Goal: Navigation & Orientation: Find specific page/section

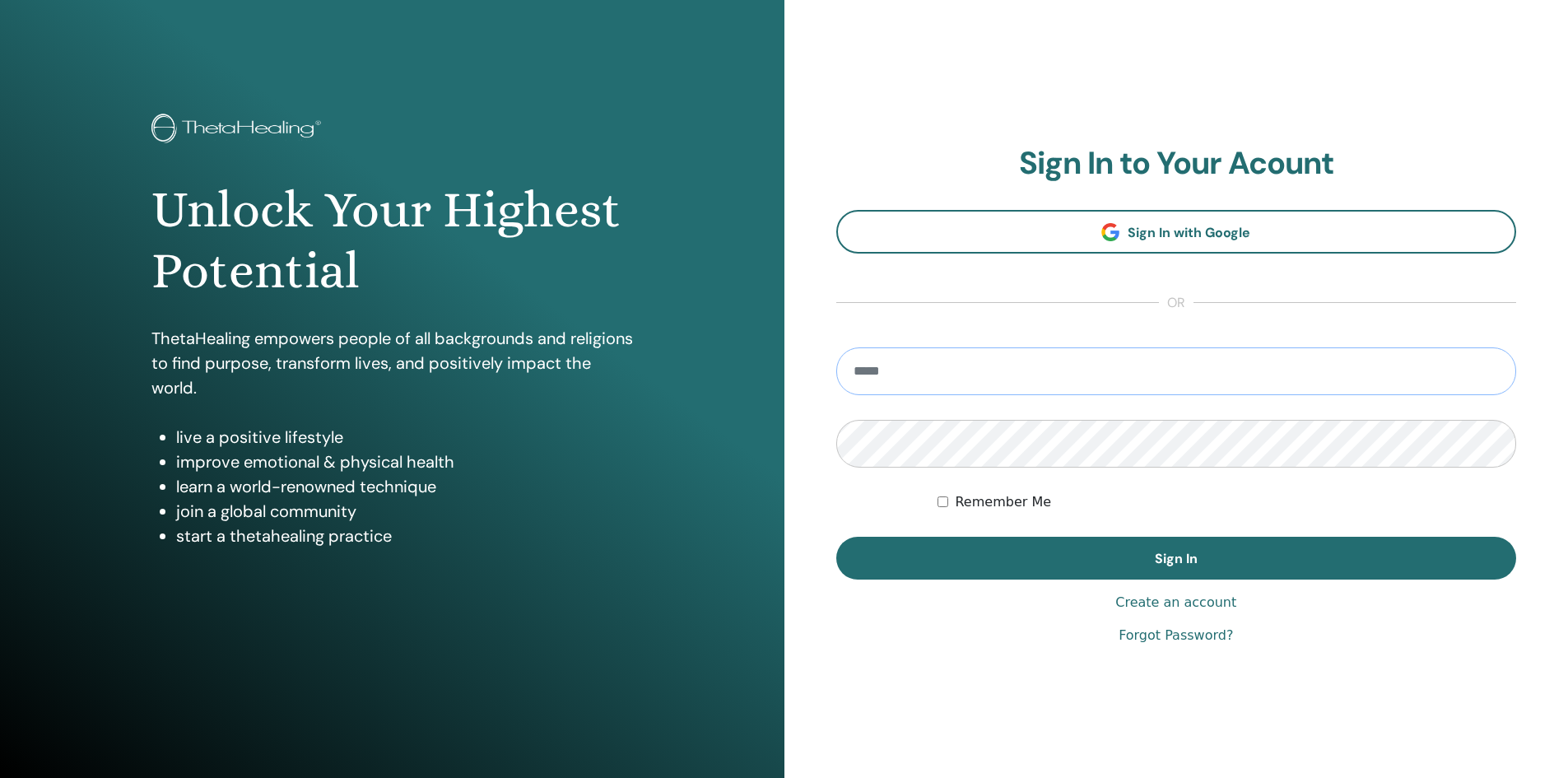
click at [1047, 373] on input "email" at bounding box center [1176, 371] width 681 height 48
type input "**********"
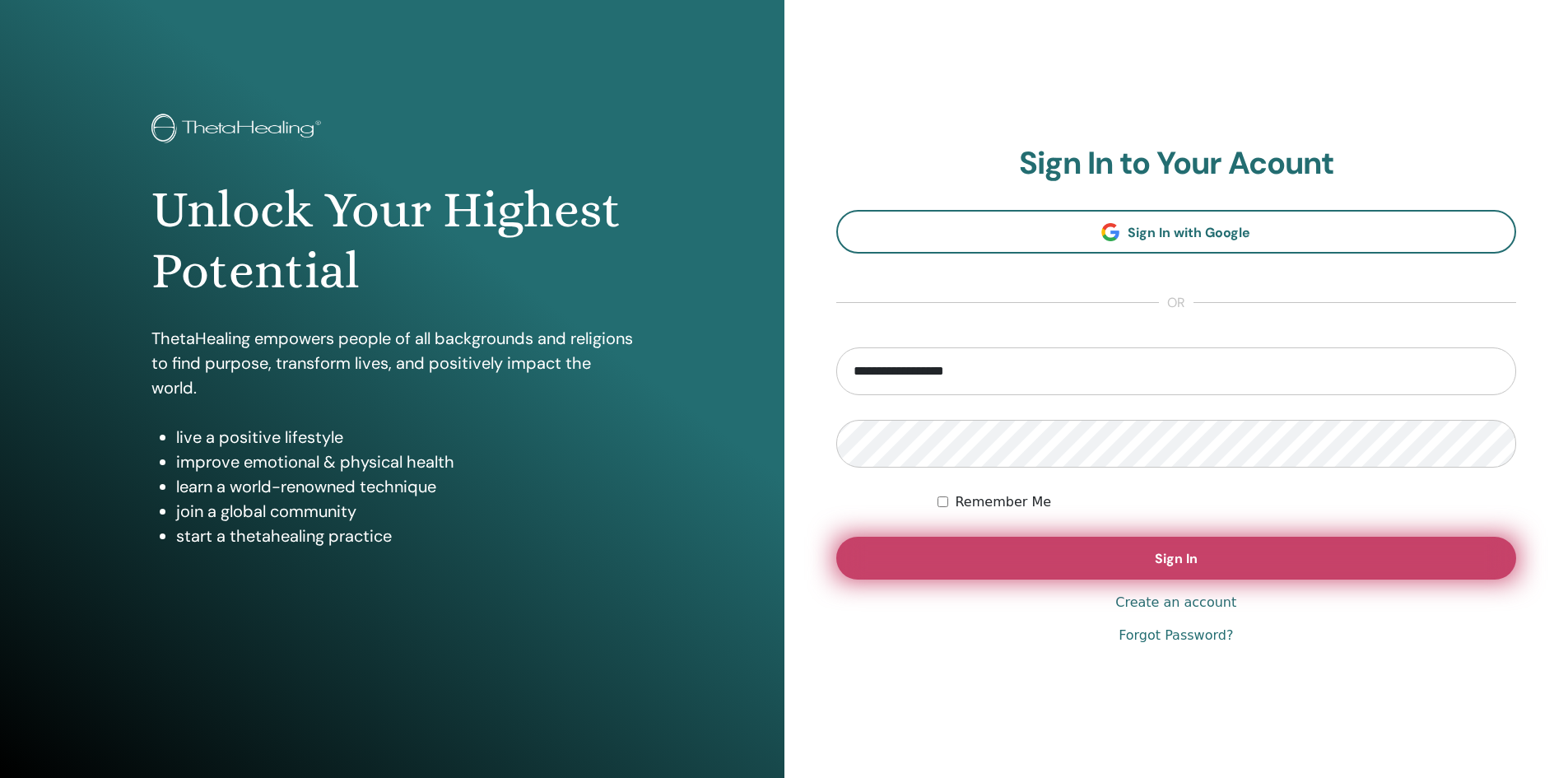
click at [1137, 546] on button "Sign In" at bounding box center [1176, 558] width 681 height 43
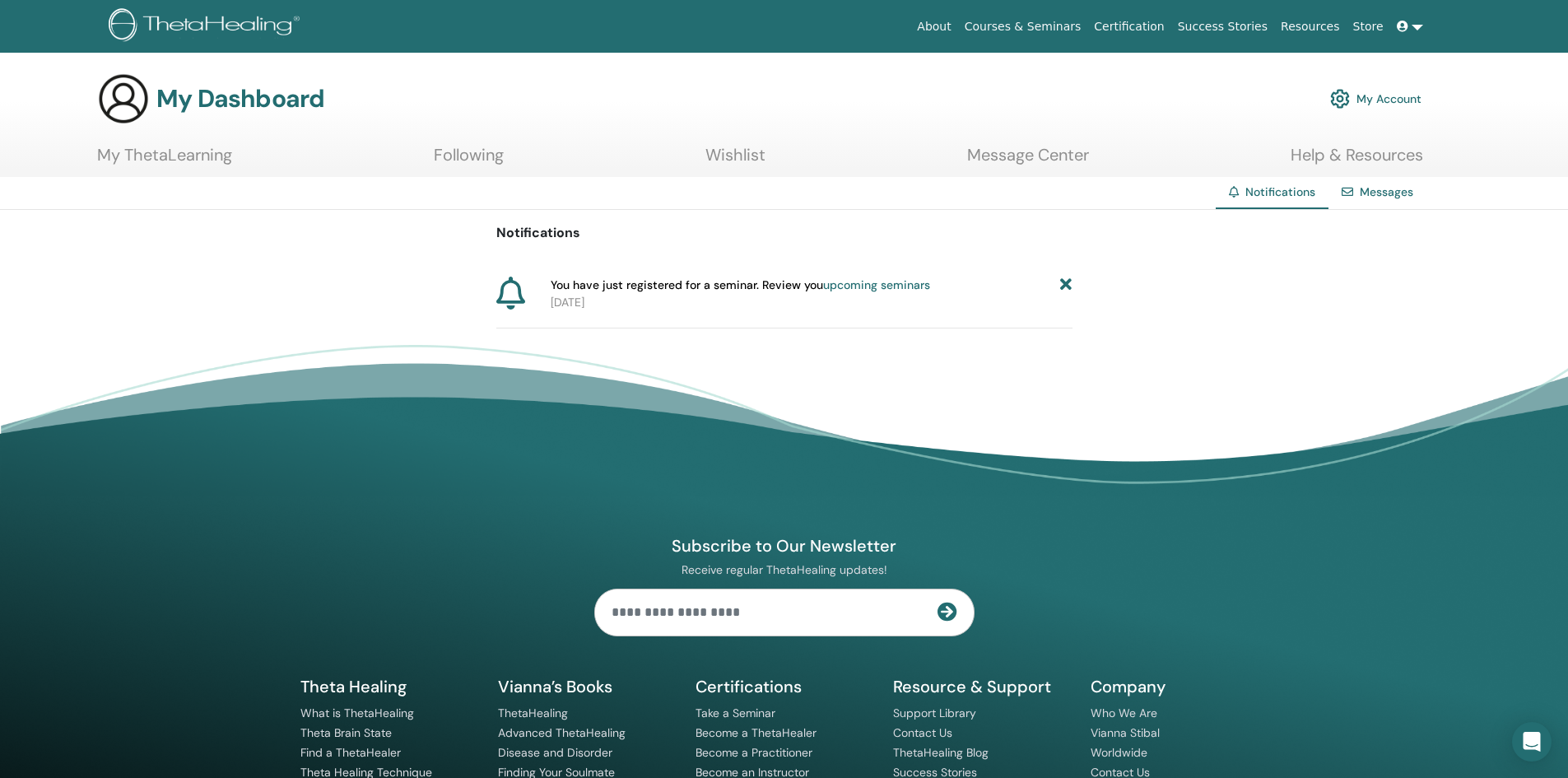
click at [893, 284] on link "upcoming seminars" at bounding box center [877, 285] width 107 height 15
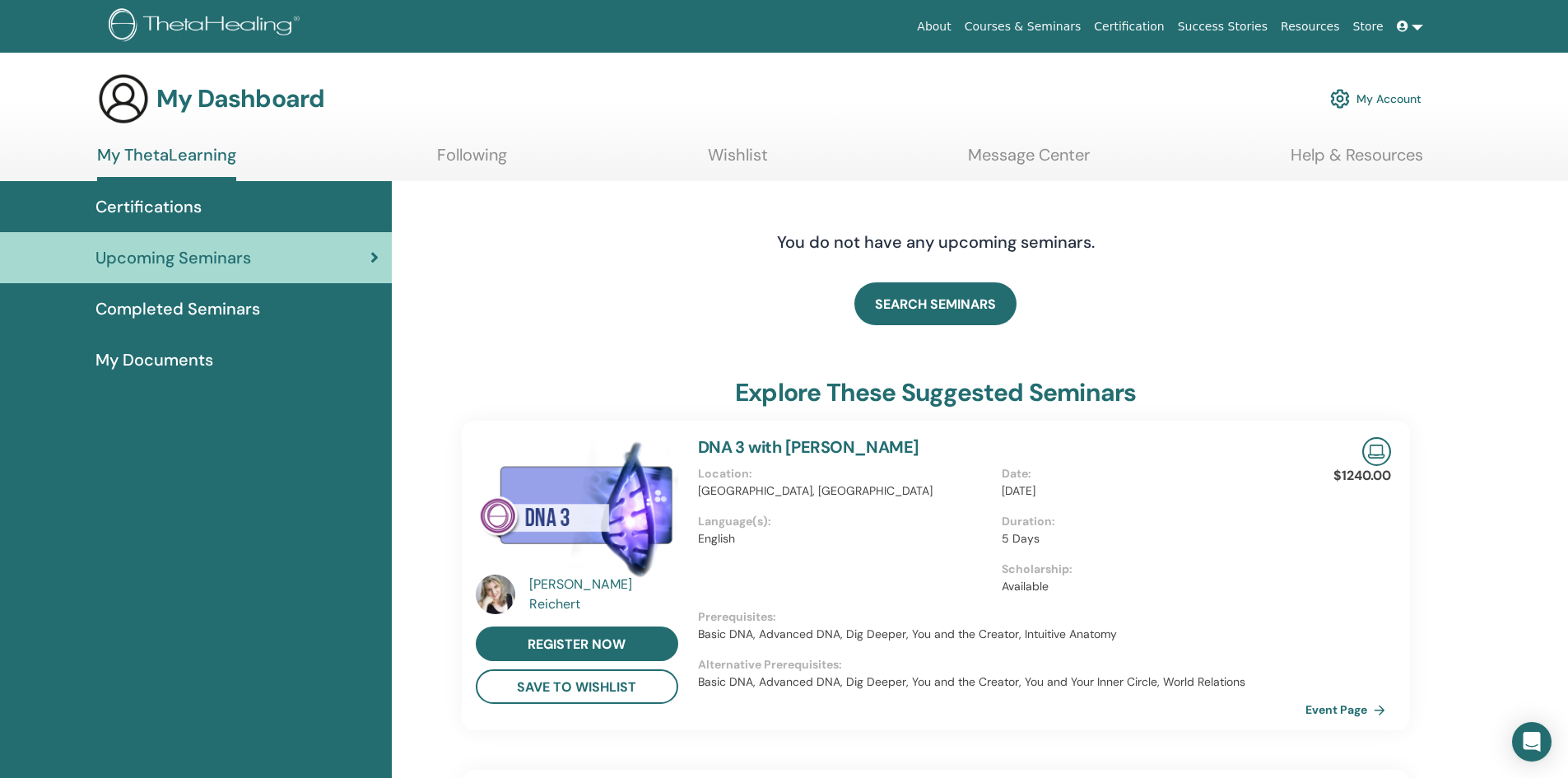
click at [156, 200] on span "Certifications" at bounding box center [148, 207] width 106 height 24
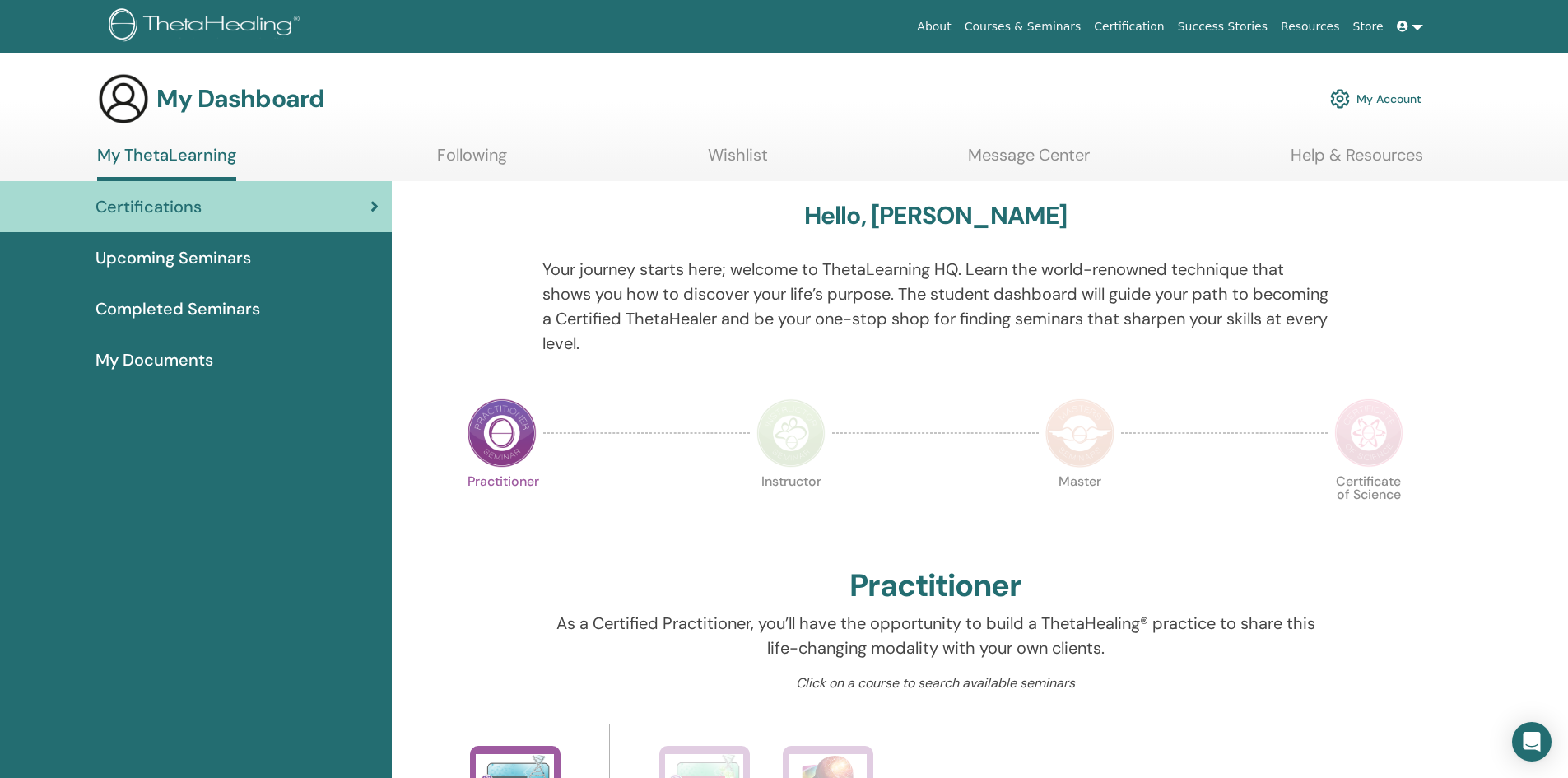
click at [157, 357] on span "My Documents" at bounding box center [154, 360] width 117 height 24
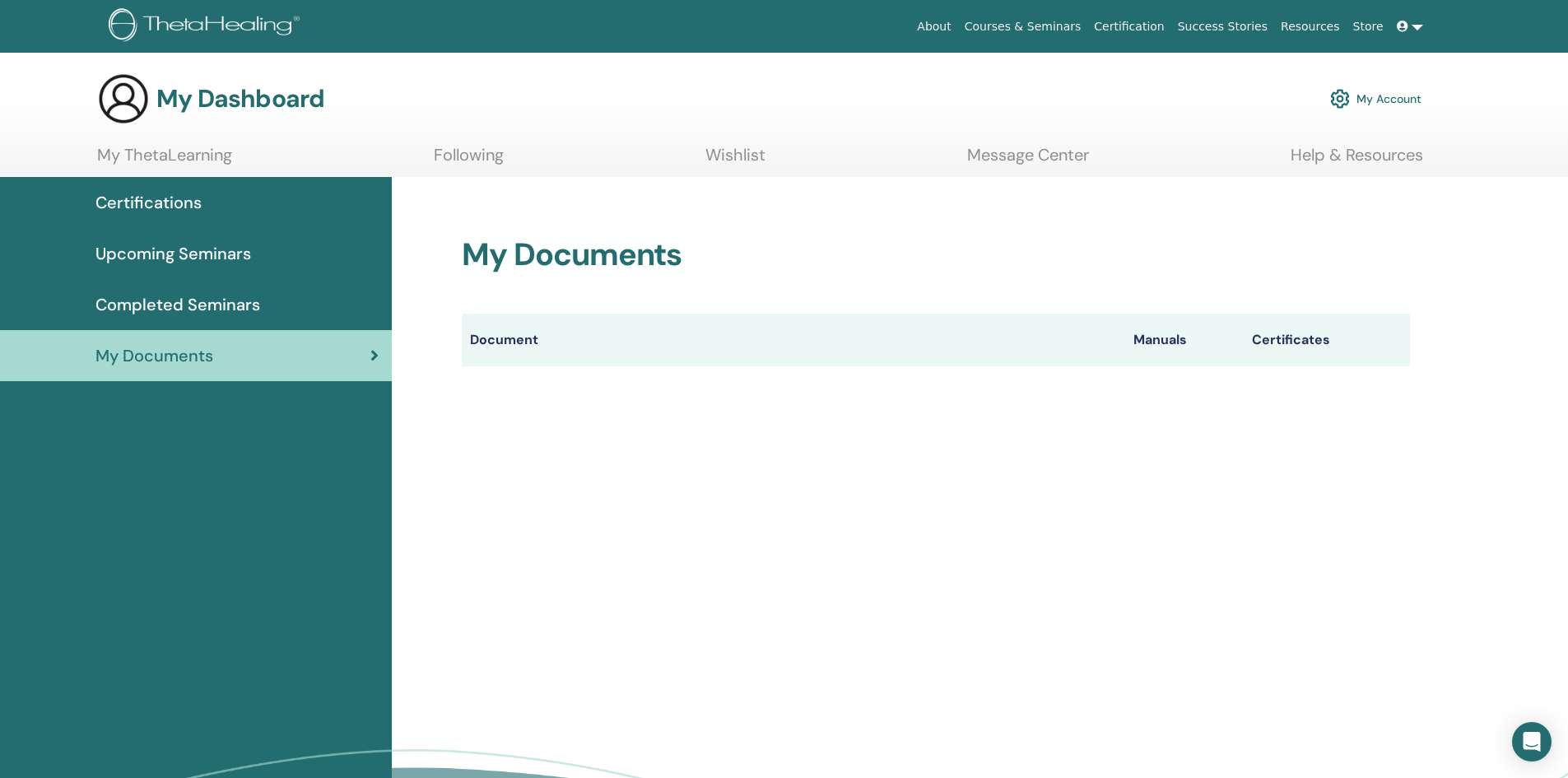
click at [153, 303] on span "Completed Seminars" at bounding box center [178, 304] width 164 height 24
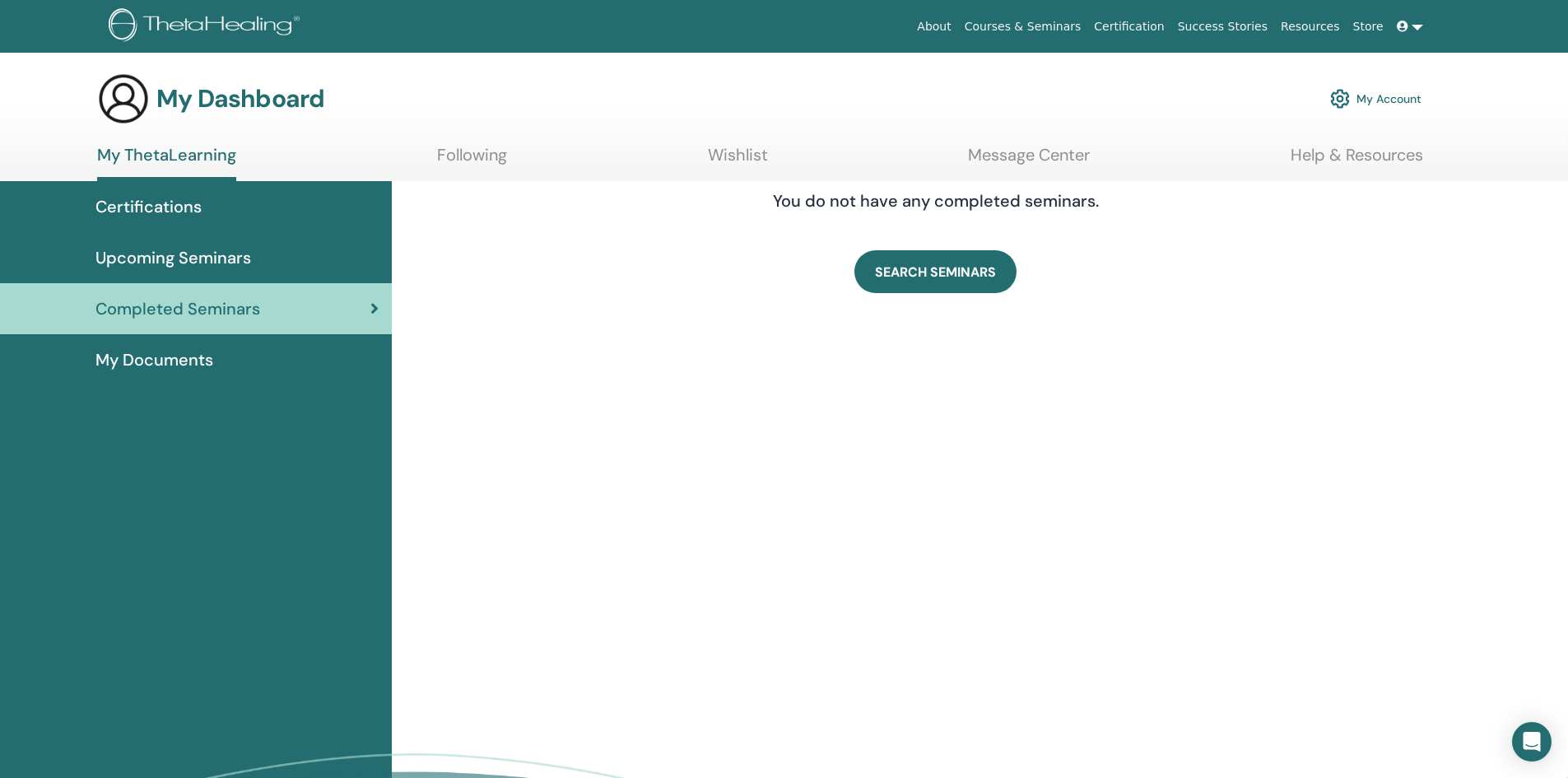
click at [157, 260] on span "Upcoming Seminars" at bounding box center [174, 257] width 156 height 24
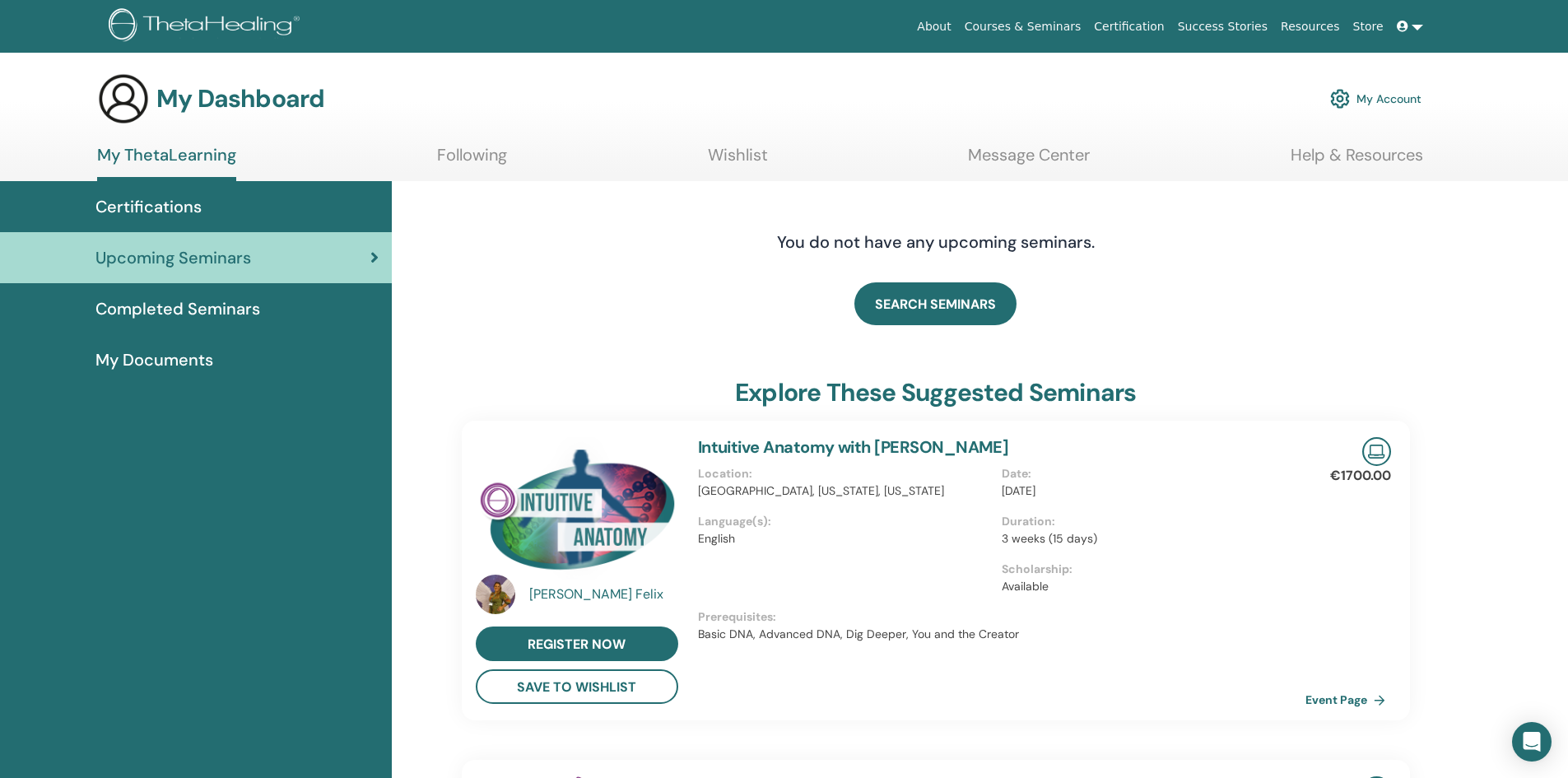
click at [145, 209] on span "Certifications" at bounding box center [148, 207] width 106 height 24
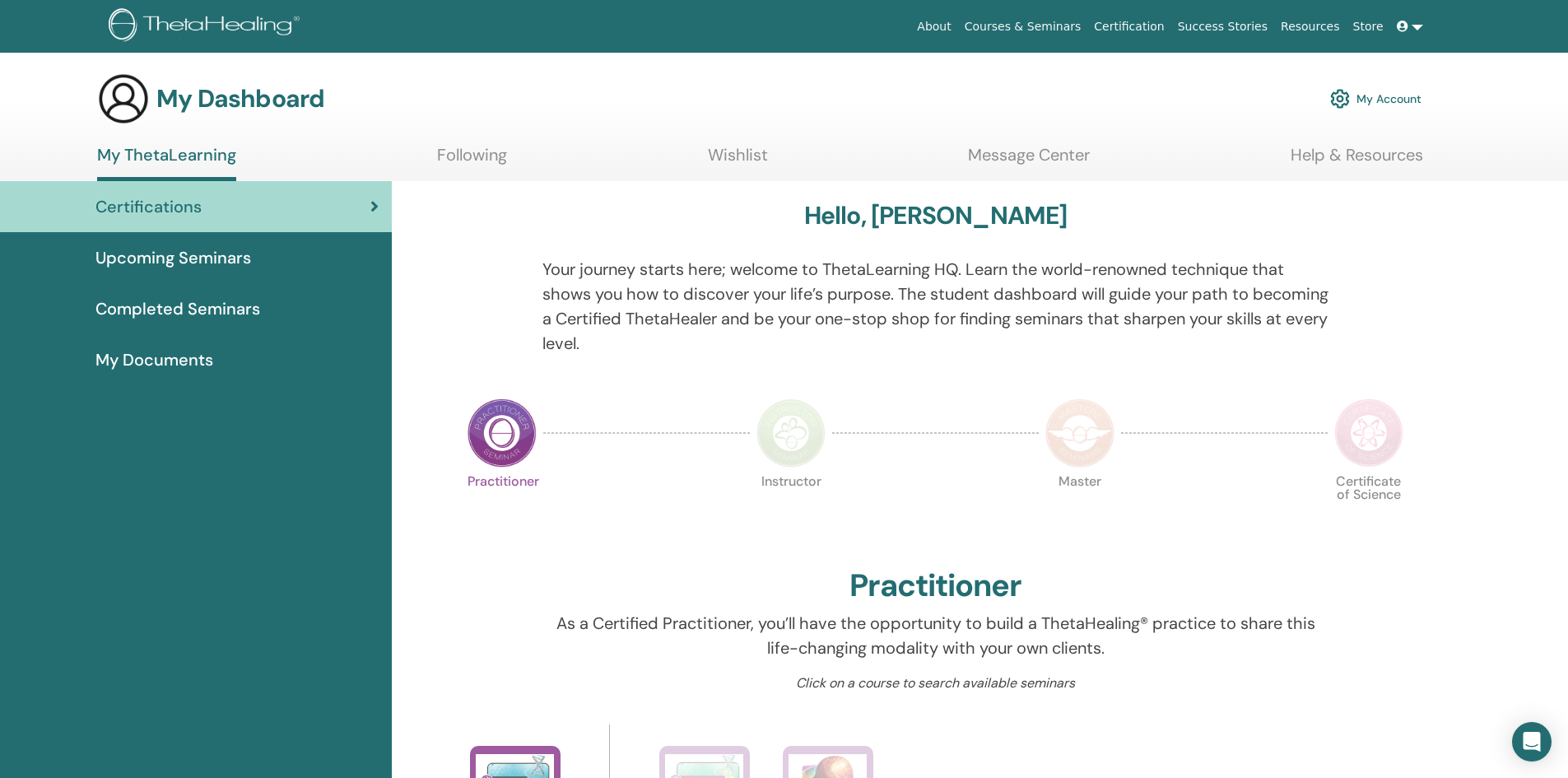
click at [153, 359] on span "My Documents" at bounding box center [154, 360] width 117 height 24
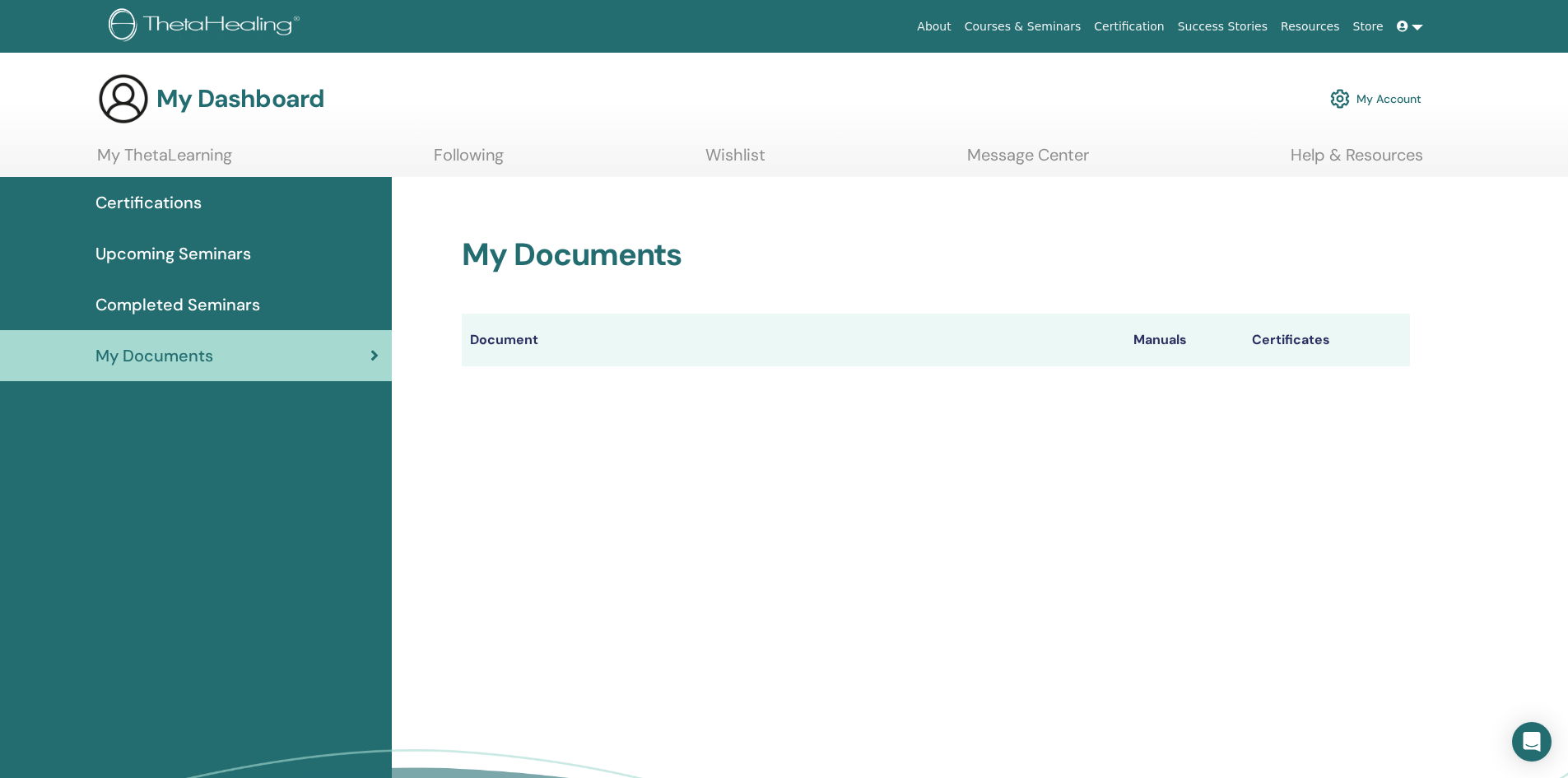
click at [140, 304] on span "Completed Seminars" at bounding box center [178, 304] width 164 height 24
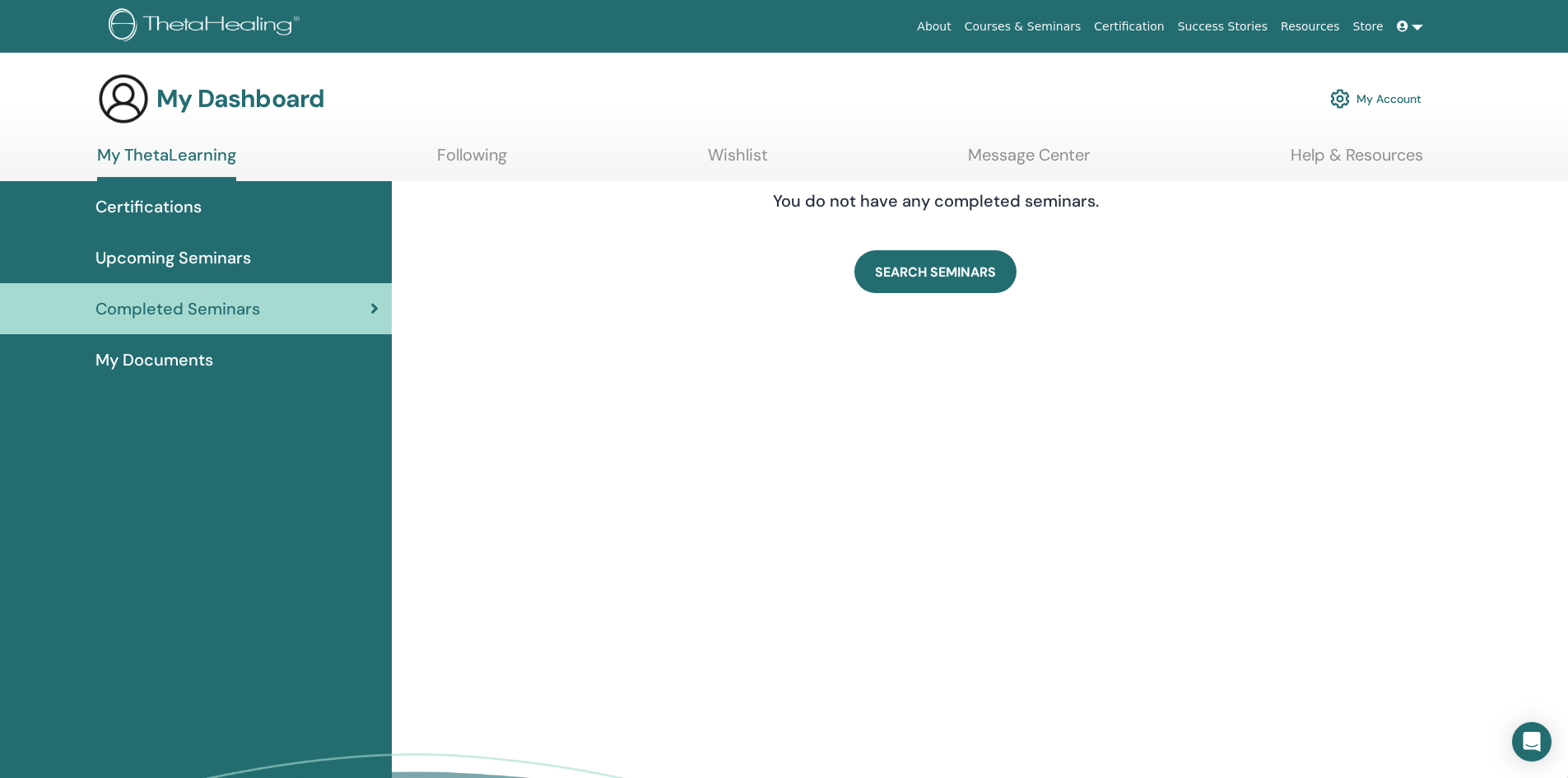
click at [164, 262] on span "Upcoming Seminars" at bounding box center [174, 257] width 156 height 24
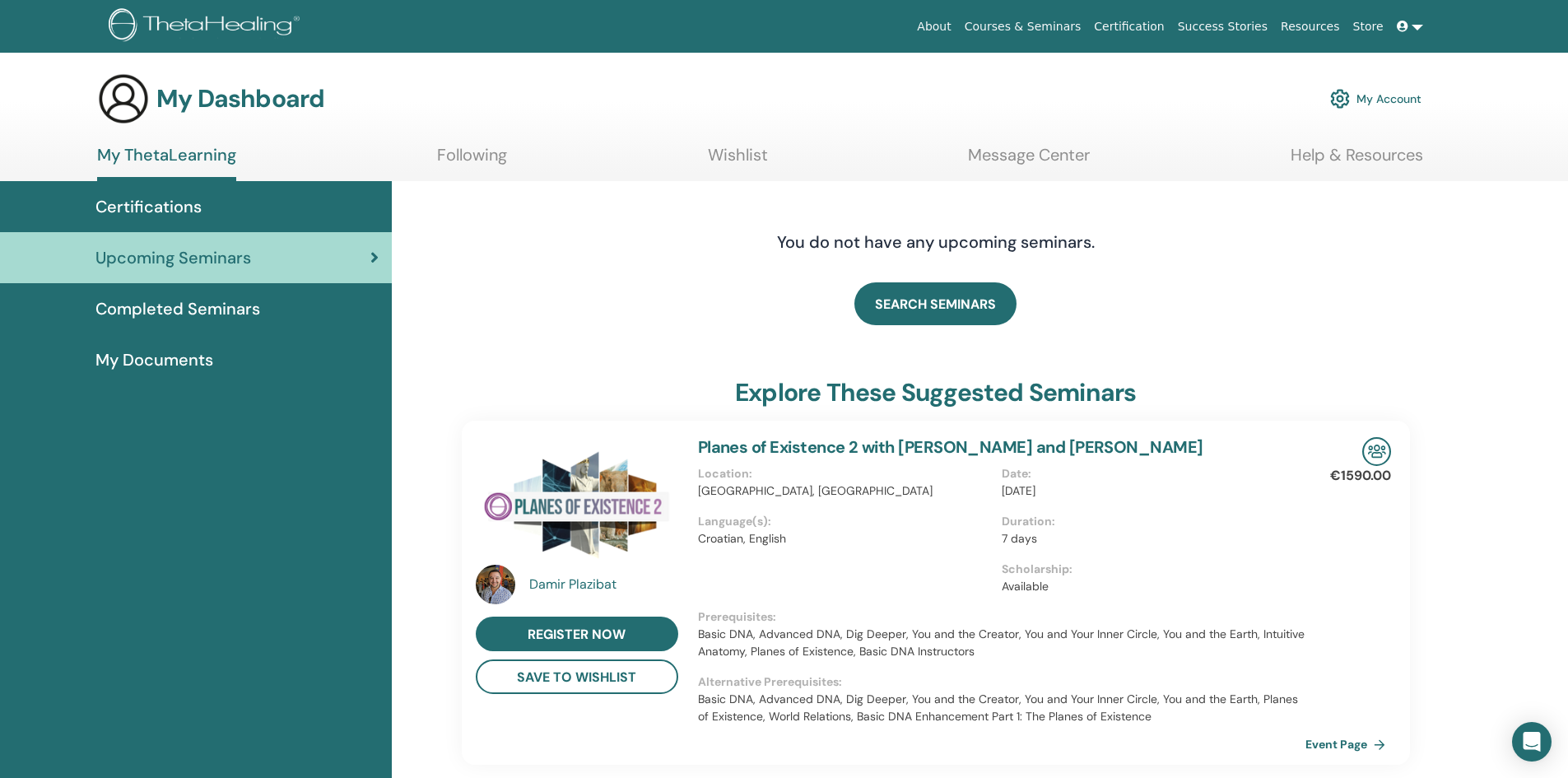
click at [145, 209] on span "Certifications" at bounding box center [148, 207] width 106 height 24
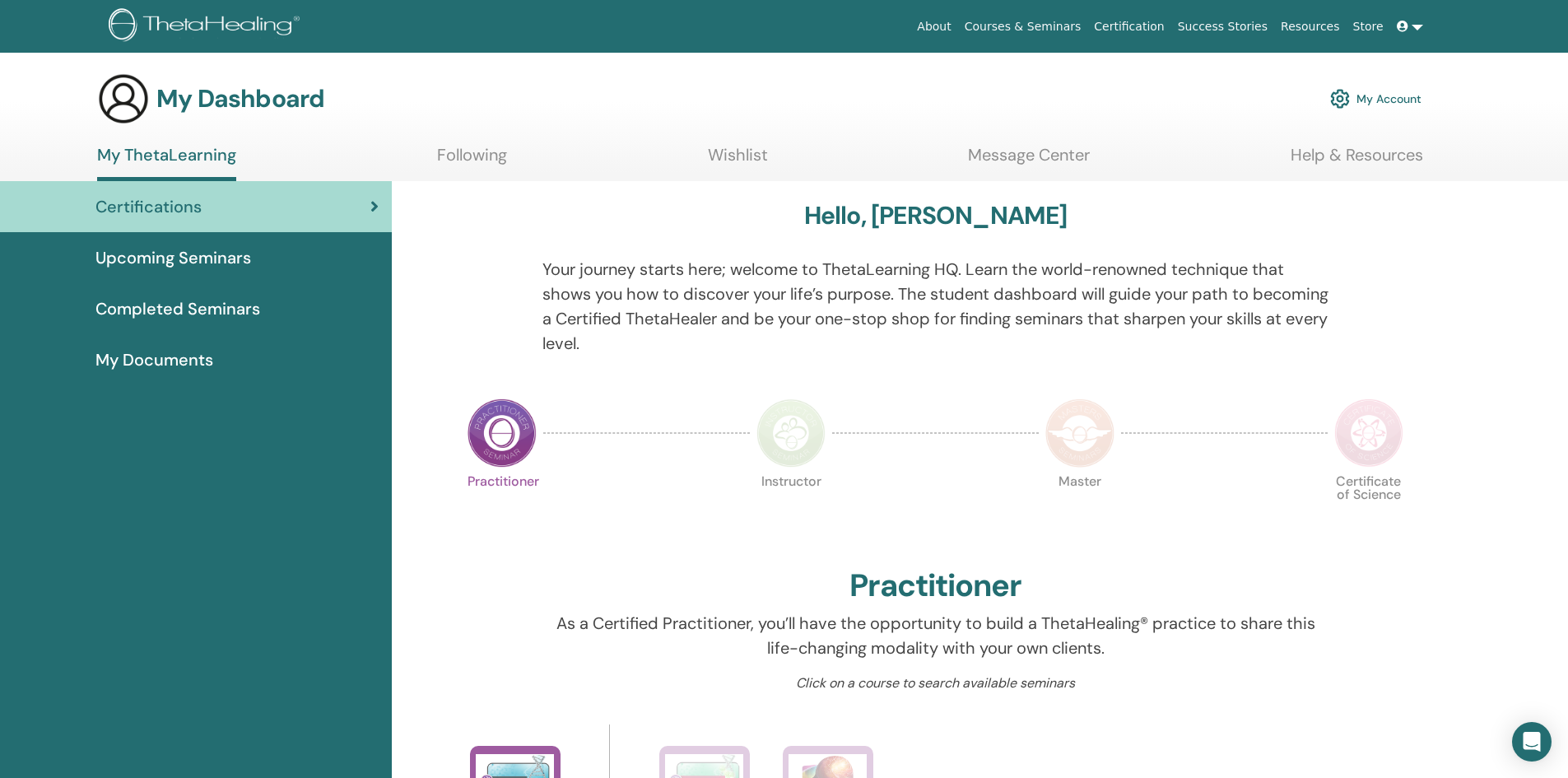
click at [151, 350] on span "My Documents" at bounding box center [154, 360] width 117 height 24
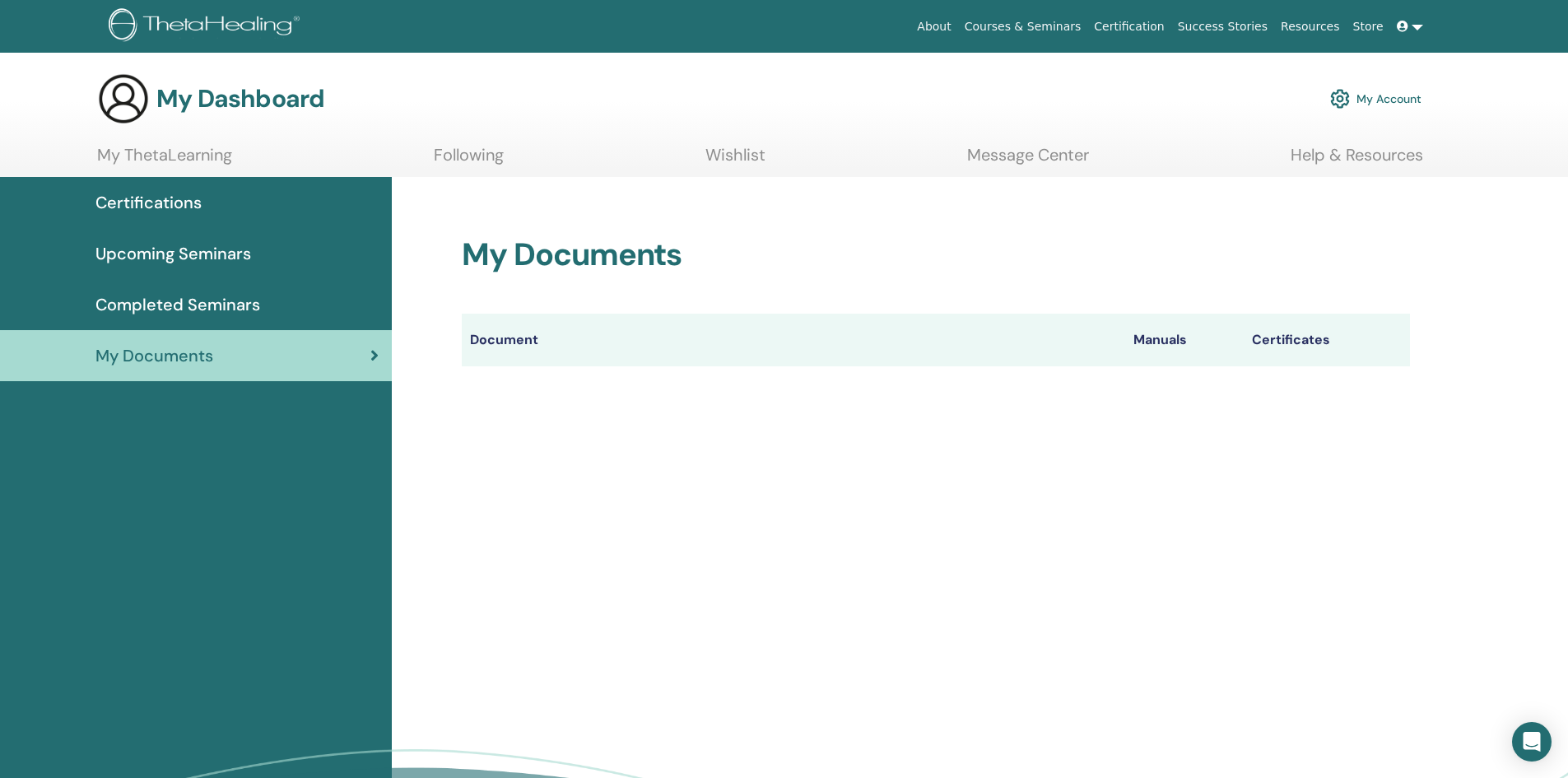
click at [1405, 23] on icon at bounding box center [1403, 26] width 11 height 11
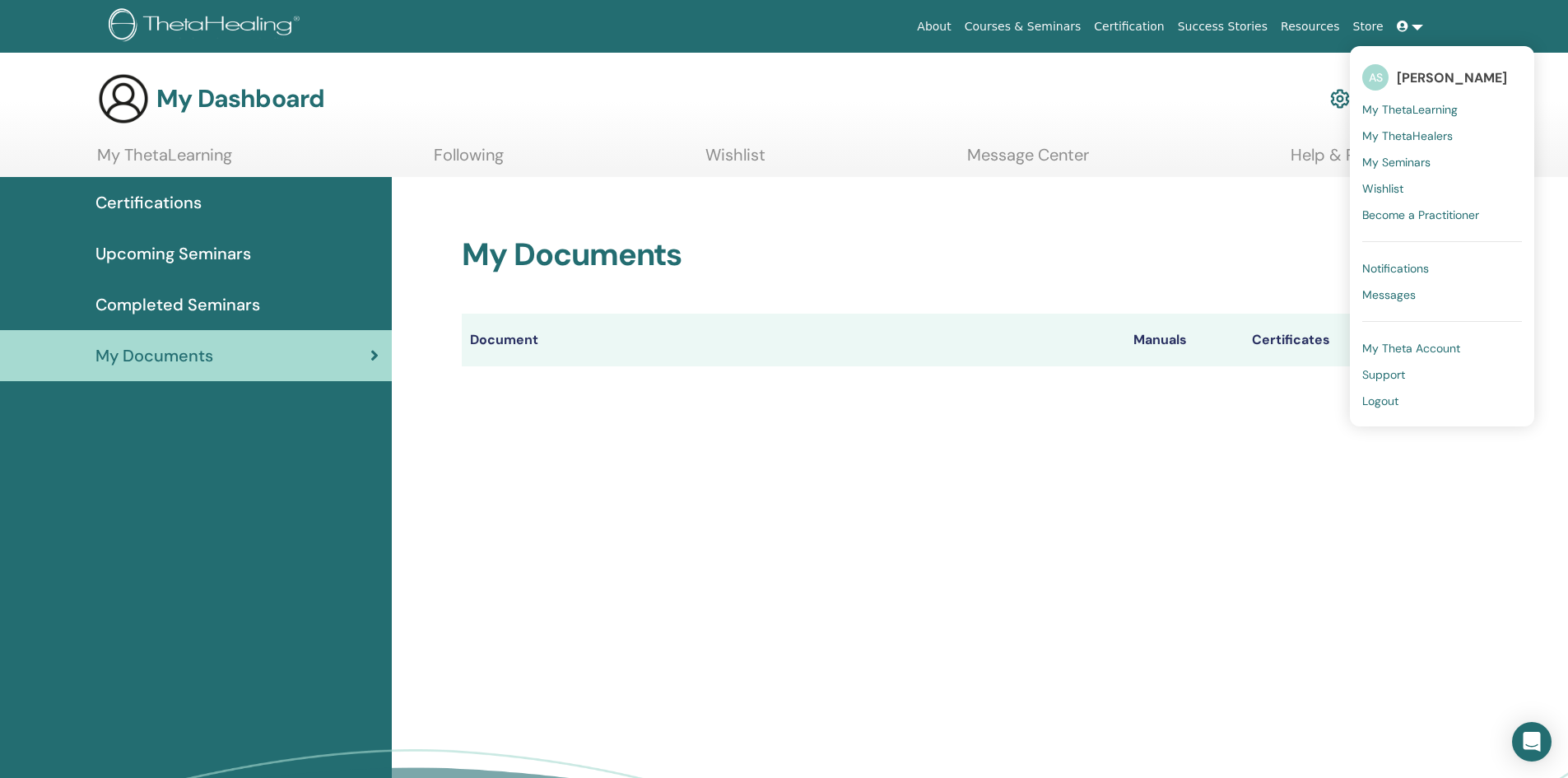
click at [1399, 270] on span "Notifications" at bounding box center [1395, 269] width 67 height 15
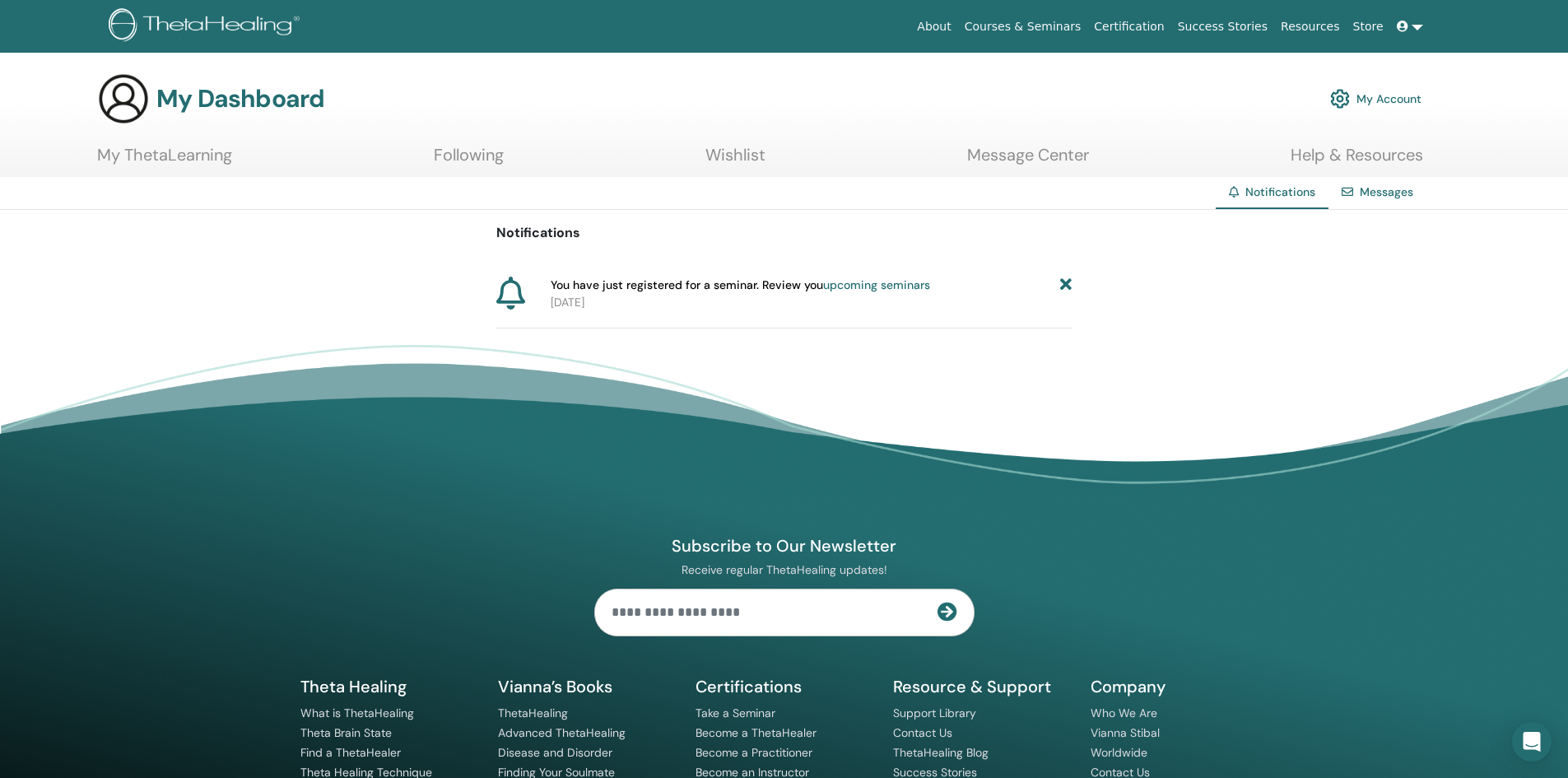
click at [1389, 188] on link "Messages" at bounding box center [1387, 192] width 54 height 15
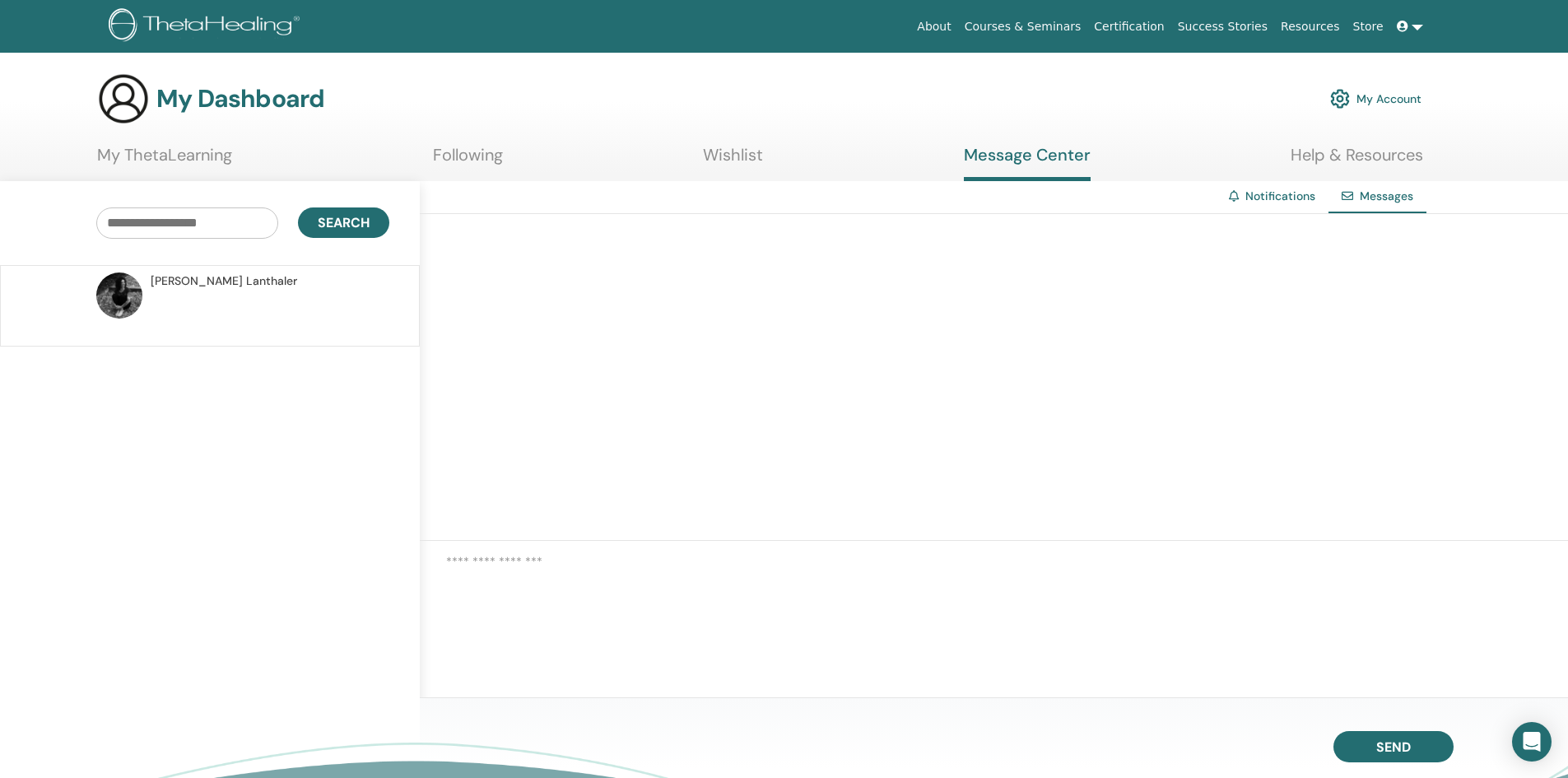
click at [128, 288] on img at bounding box center [119, 295] width 46 height 46
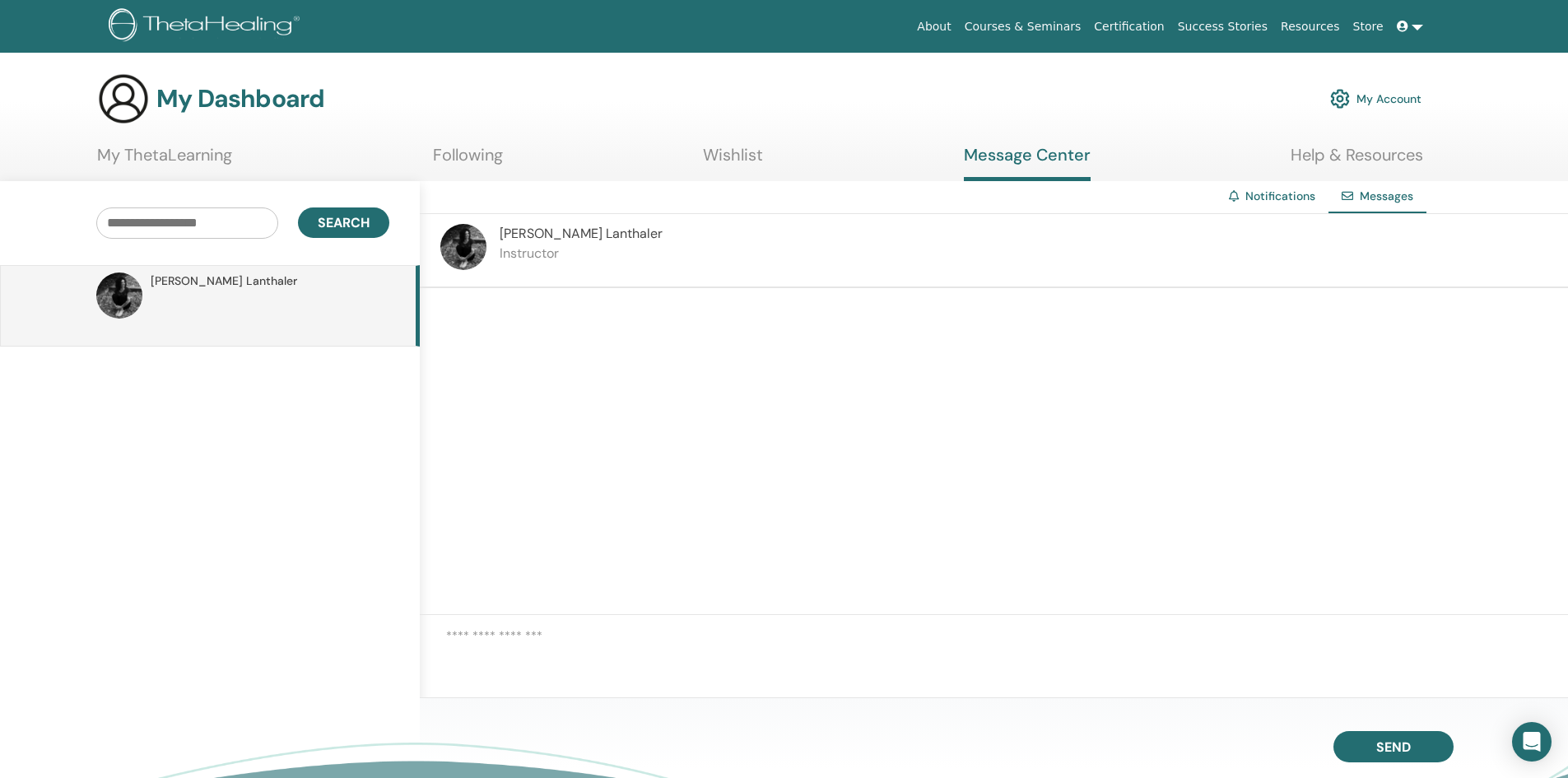
click at [1273, 187] on div "Notifications" at bounding box center [1272, 196] width 113 height 30
click at [1280, 195] on link "Notifications" at bounding box center [1281, 196] width 70 height 15
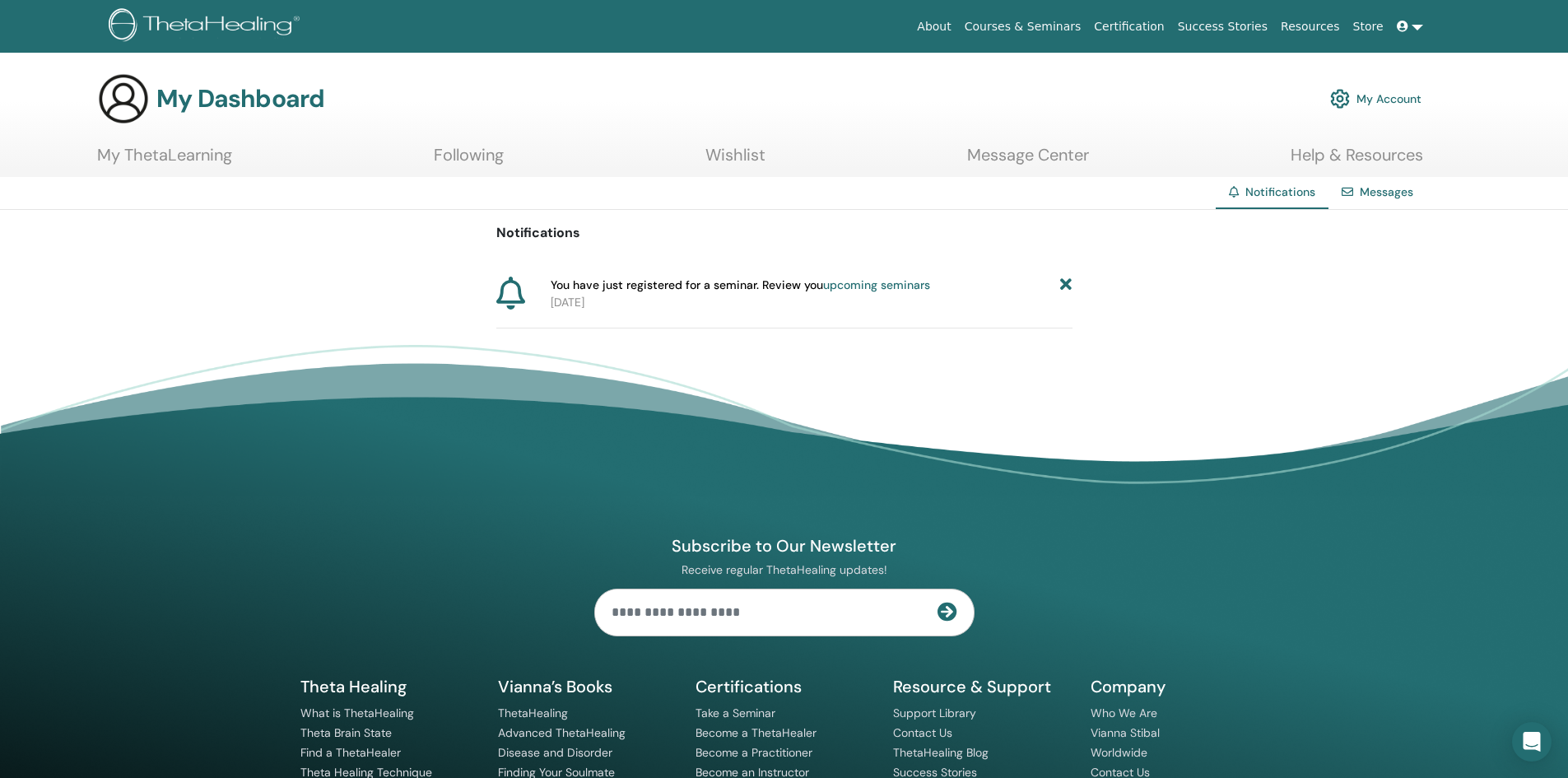
click at [1380, 101] on link "My Account" at bounding box center [1375, 99] width 91 height 37
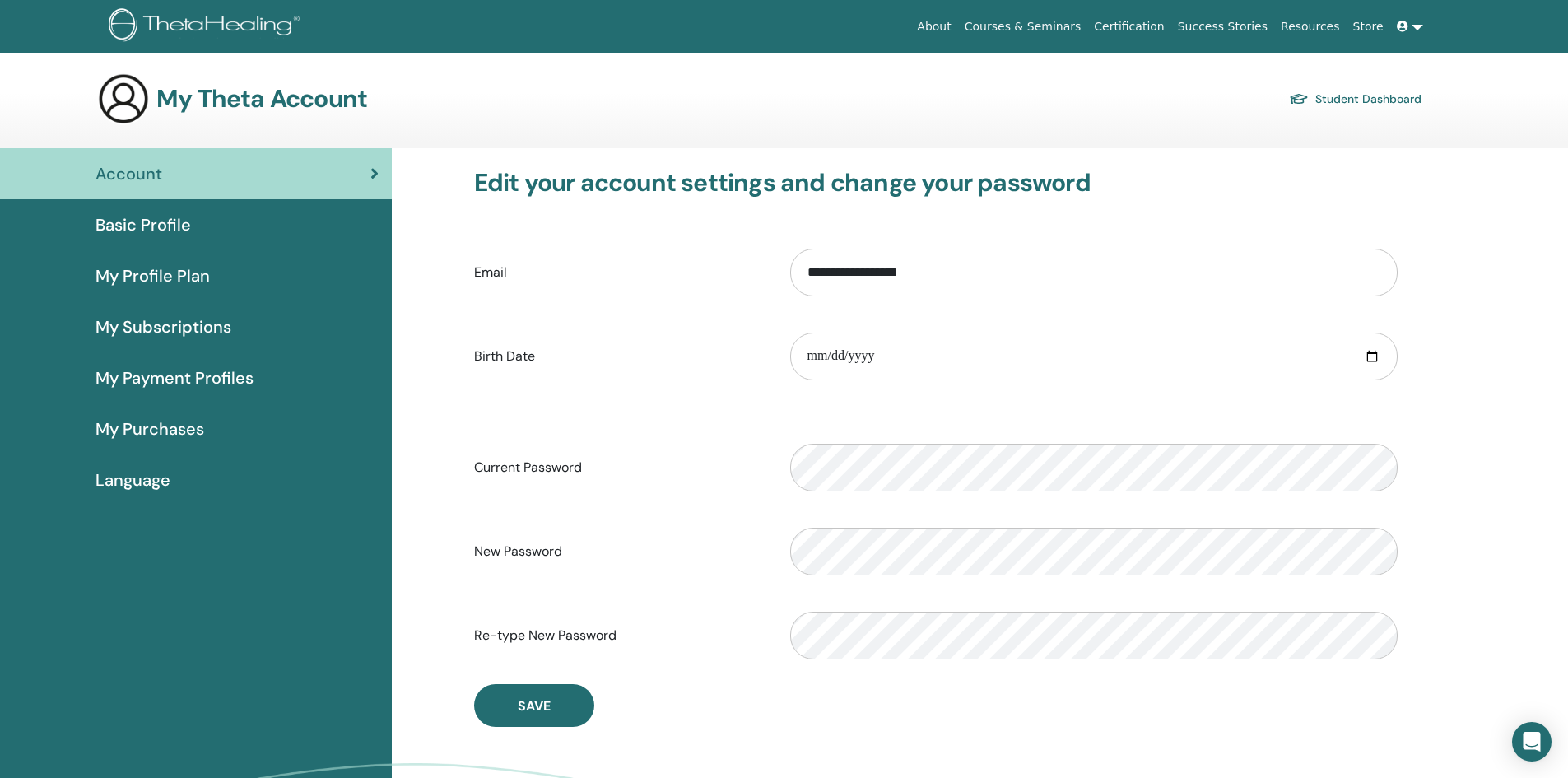
click at [161, 271] on span "My Profile Plan" at bounding box center [153, 275] width 115 height 24
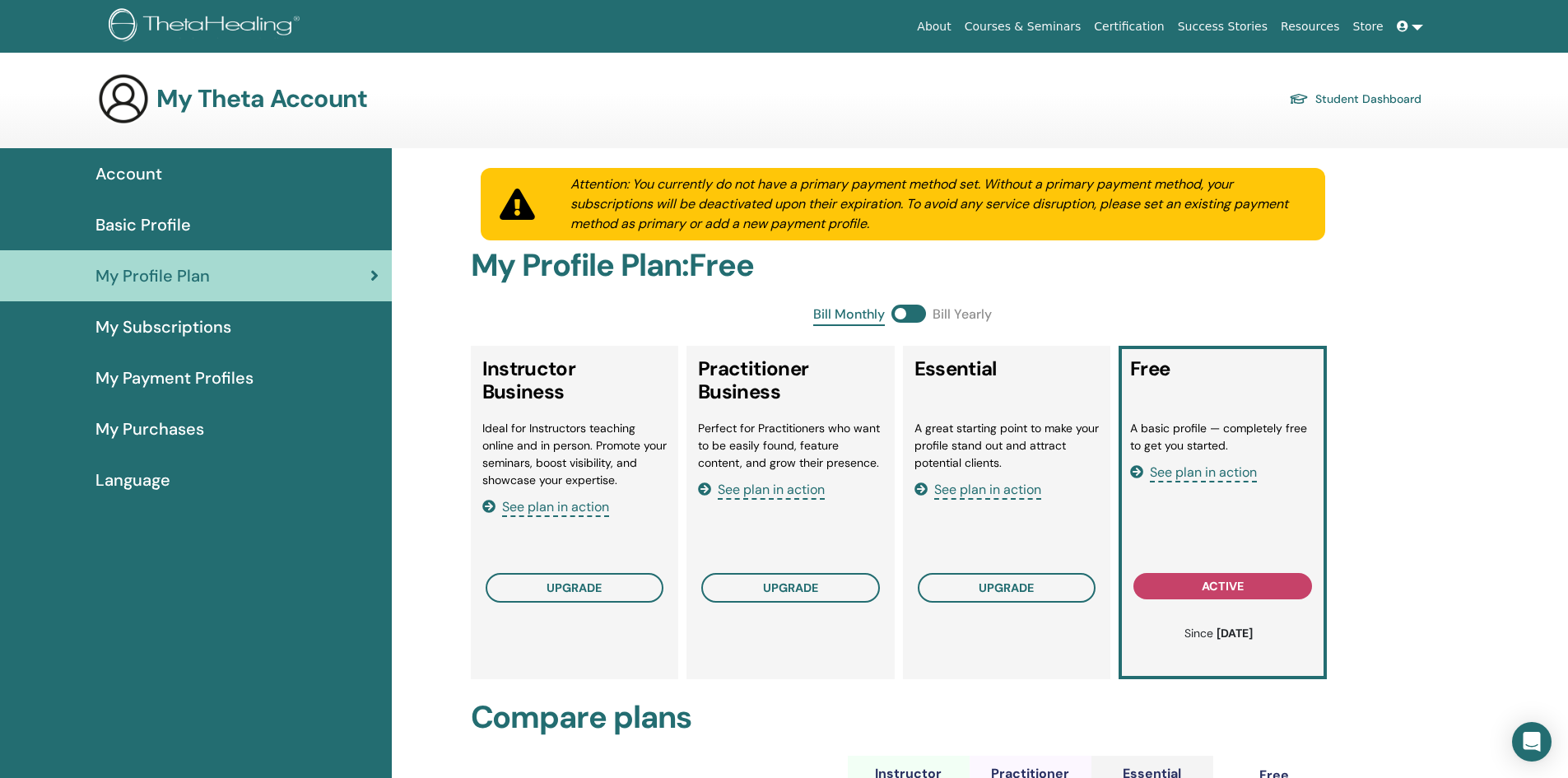
click at [135, 322] on span "My Subscriptions" at bounding box center [163, 327] width 136 height 24
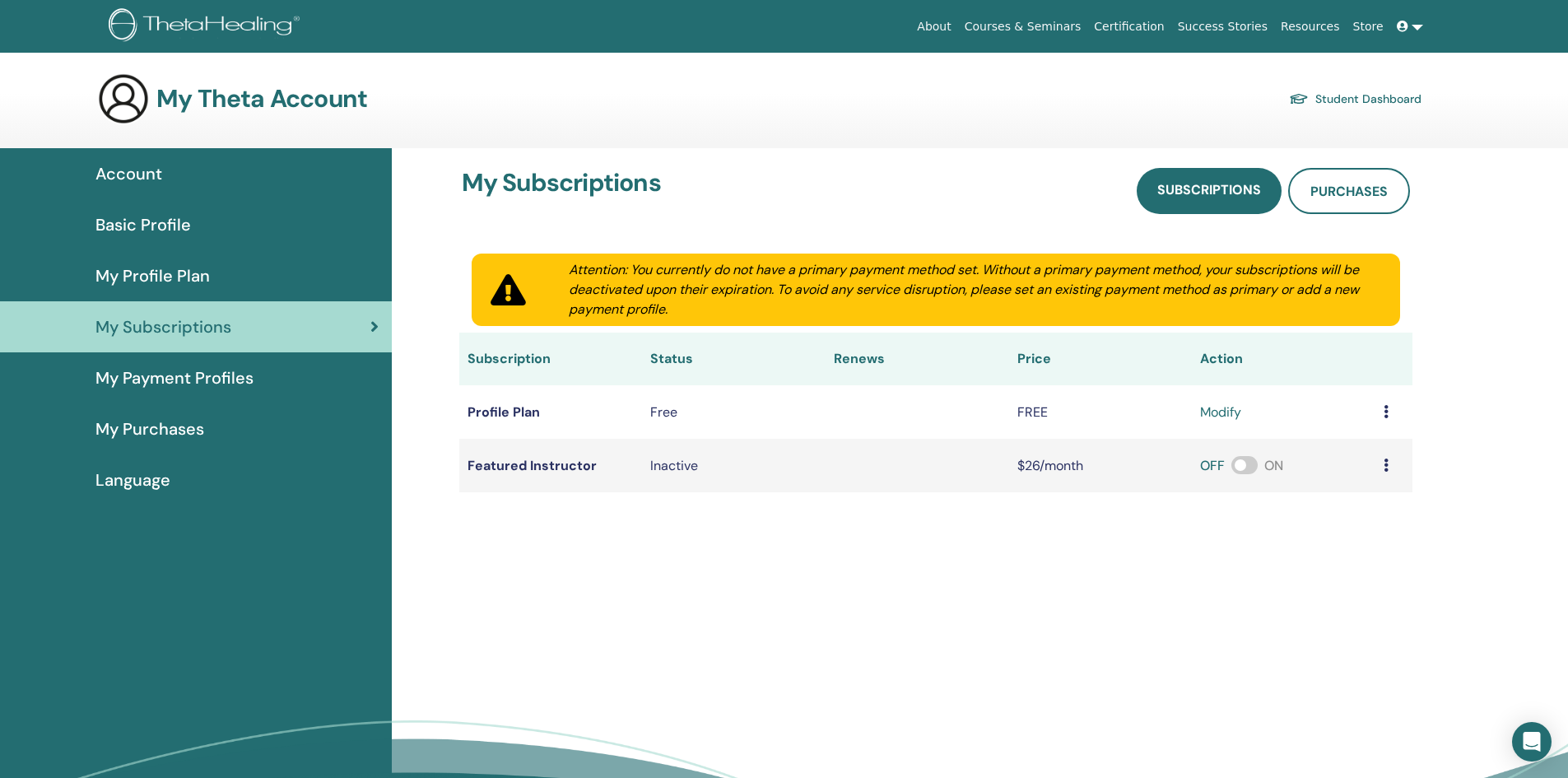
click at [130, 216] on span "Basic Profile" at bounding box center [144, 225] width 96 height 24
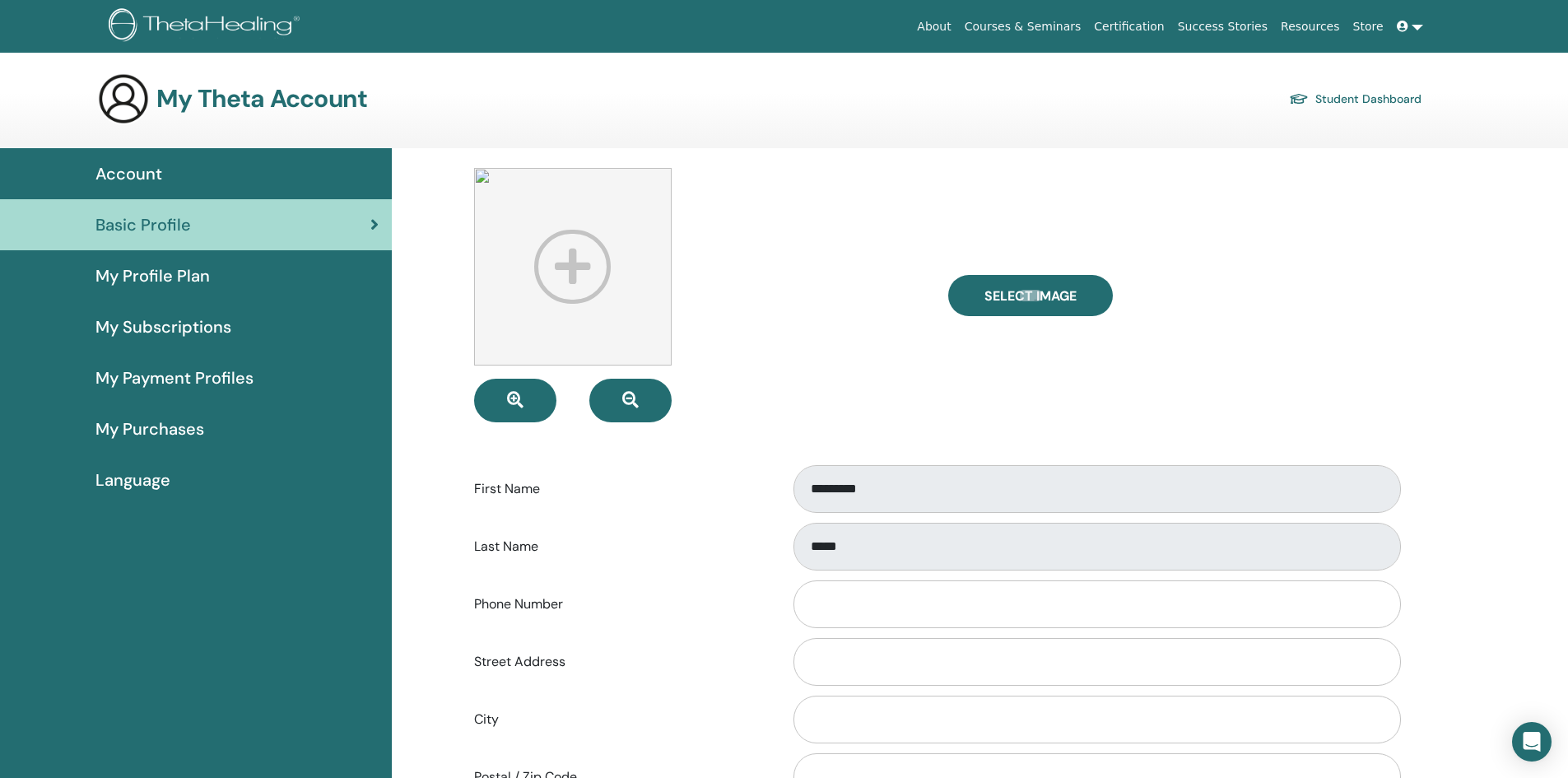
click at [1413, 22] on link at bounding box center [1410, 26] width 39 height 30
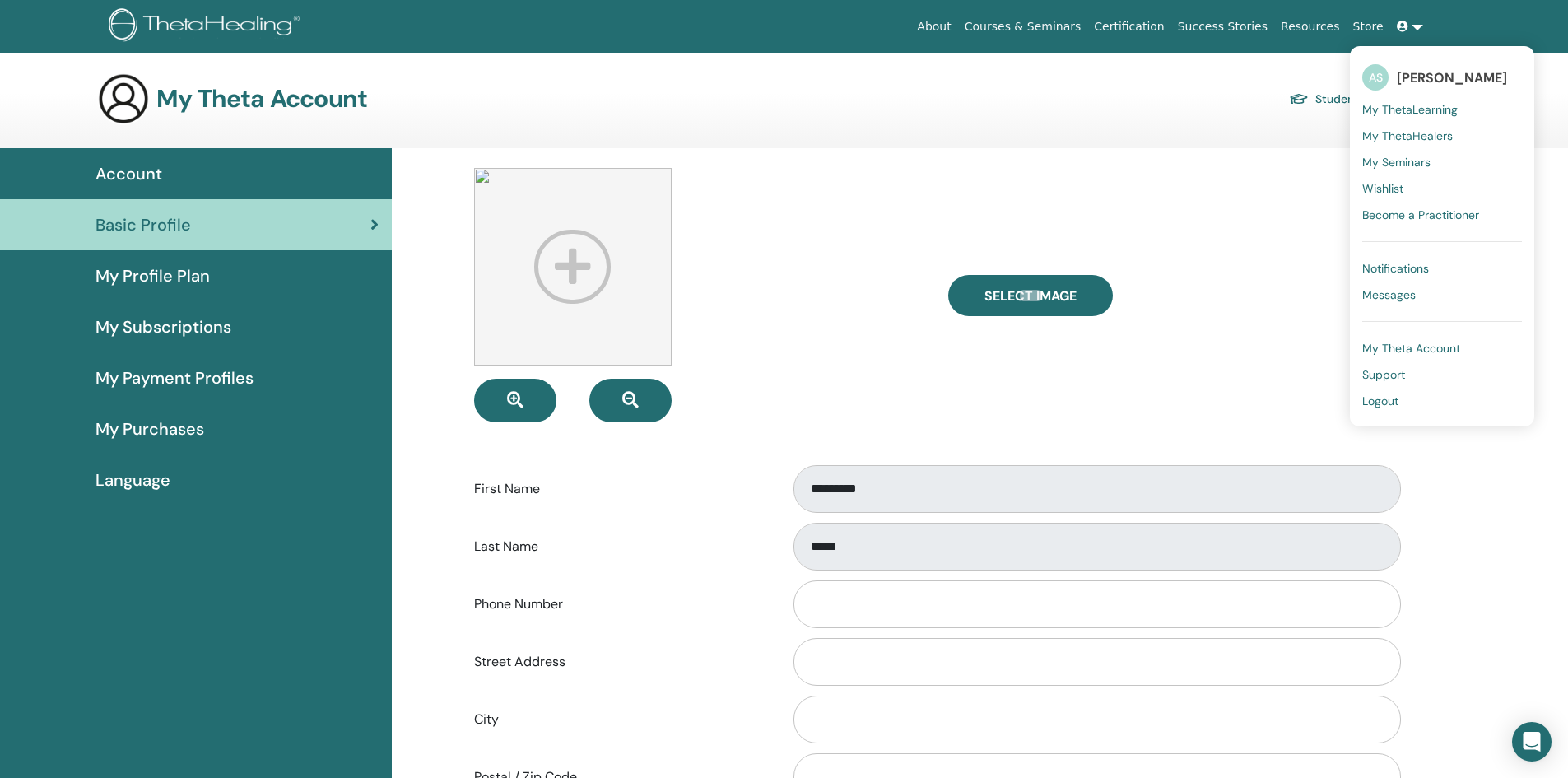
click at [1388, 161] on span "My Seminars" at bounding box center [1396, 163] width 69 height 15
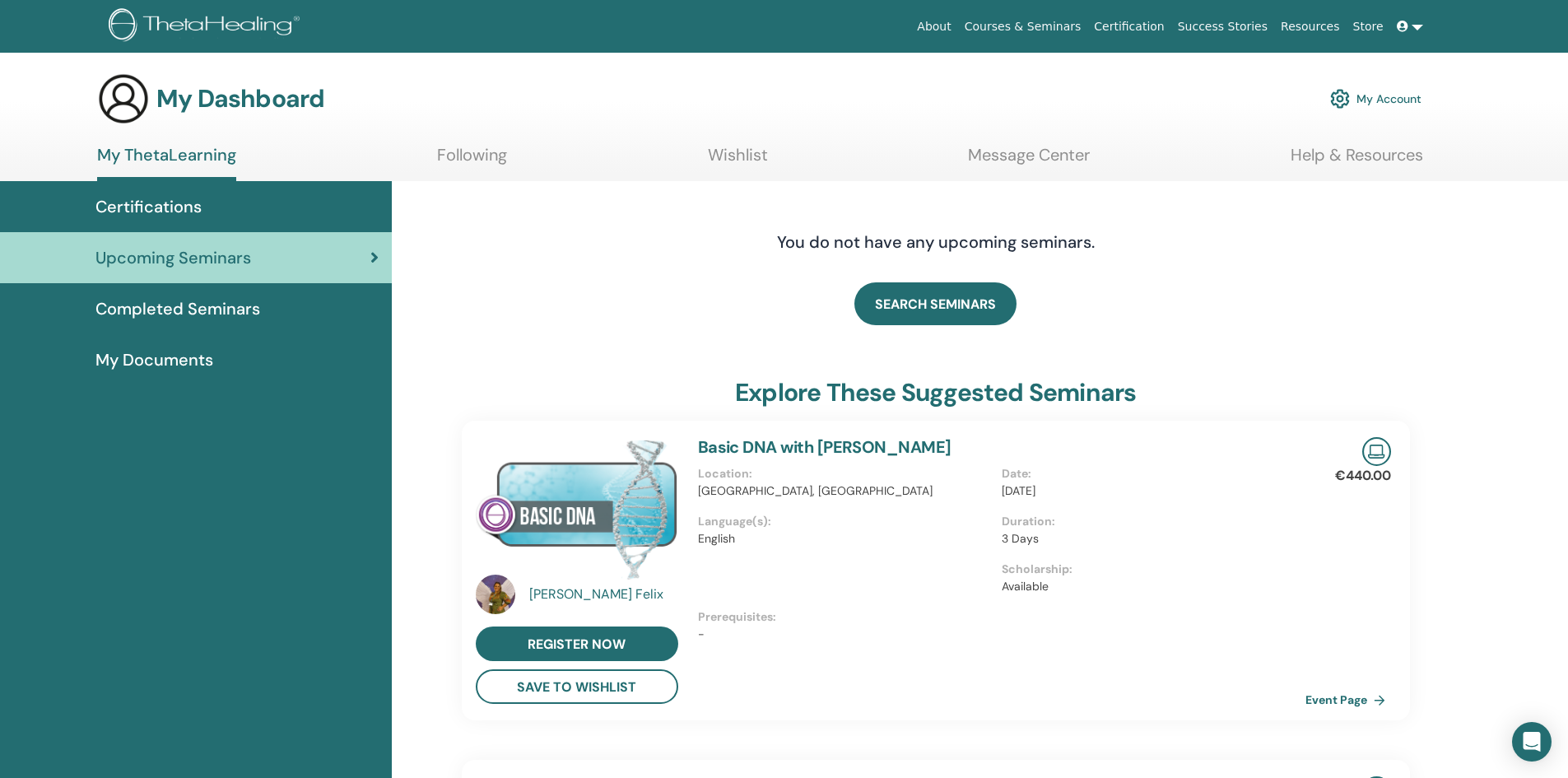
click at [1394, 95] on link "My Account" at bounding box center [1375, 99] width 91 height 37
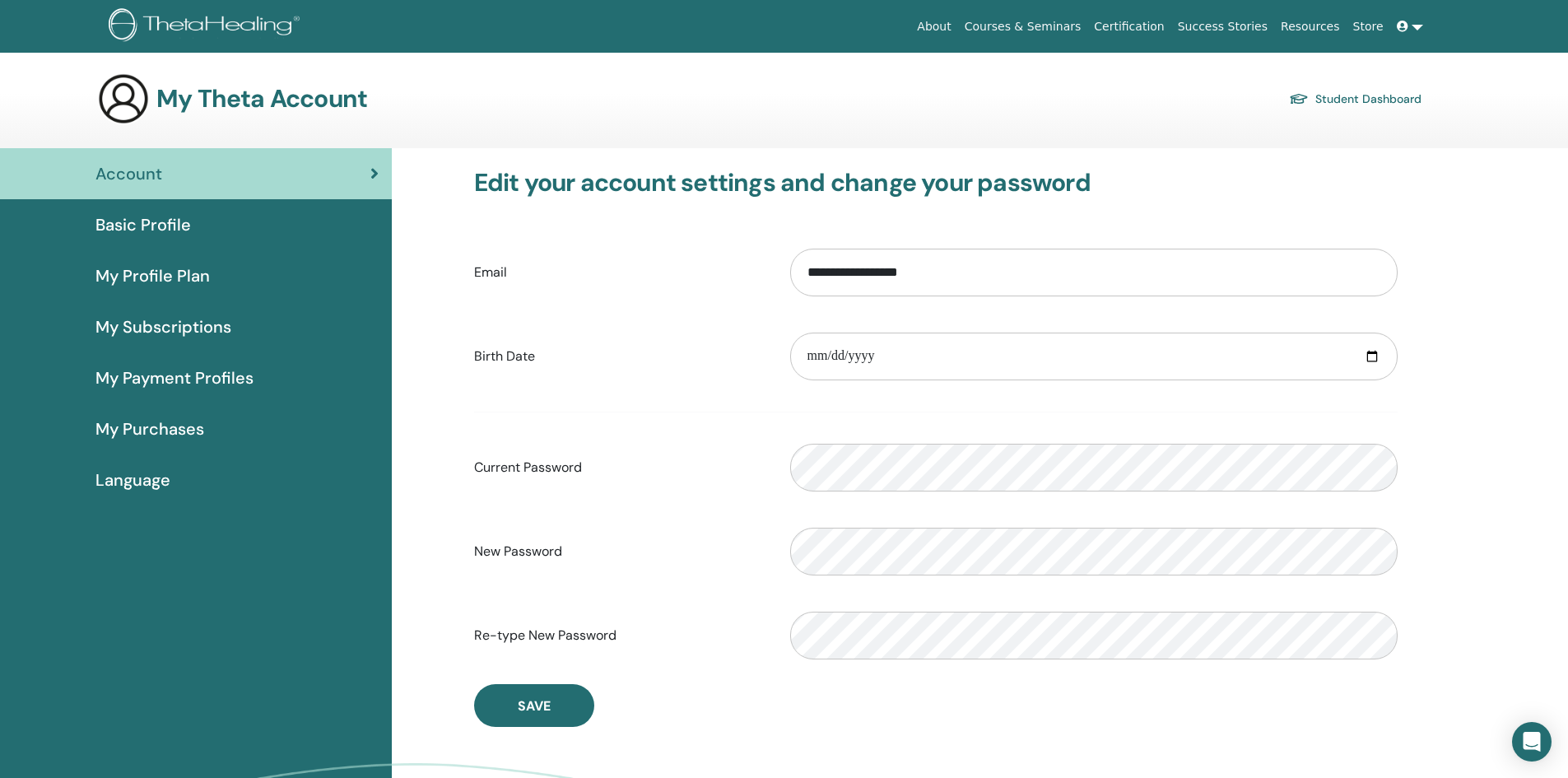
click at [1414, 25] on link at bounding box center [1410, 26] width 39 height 30
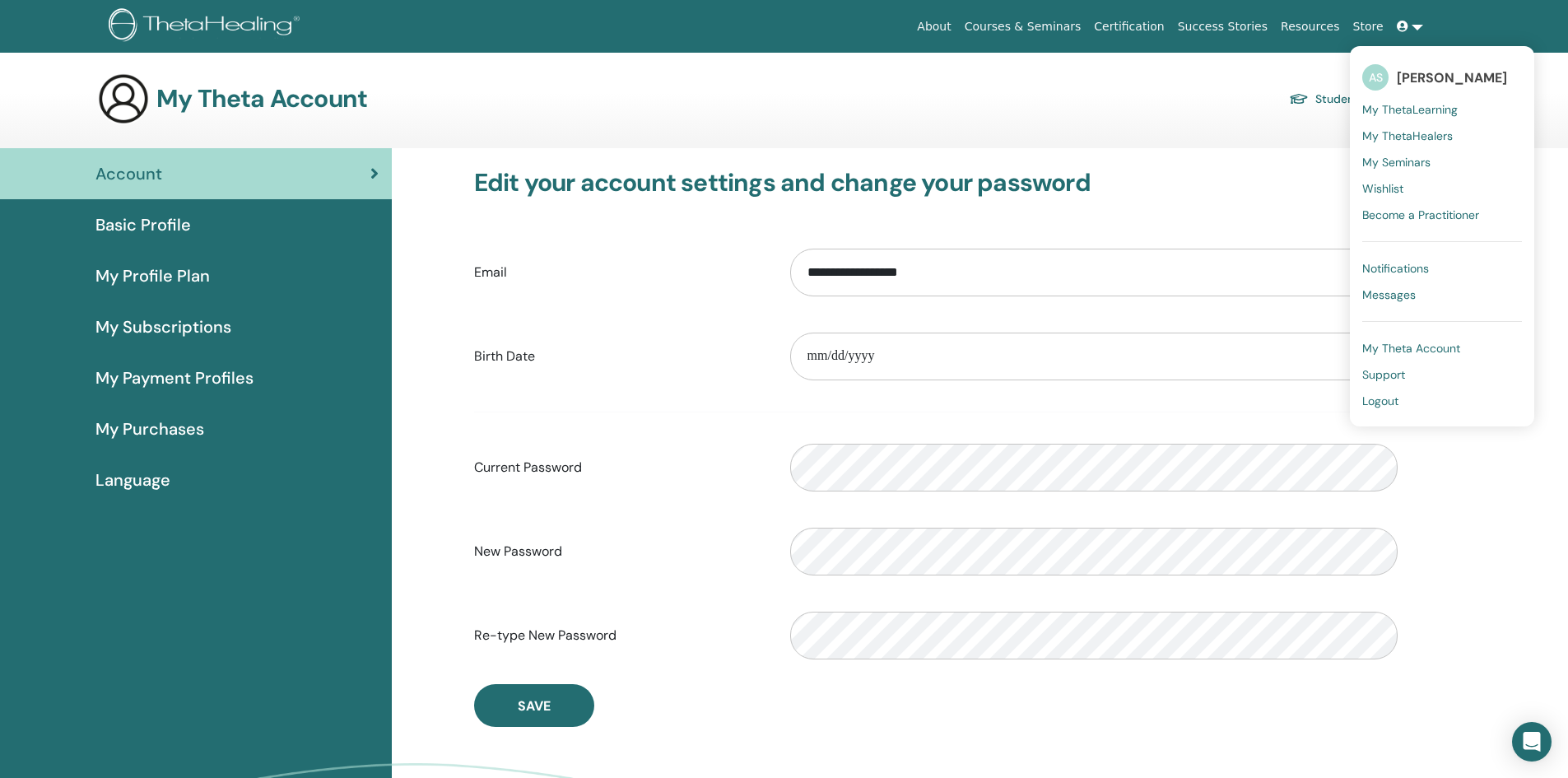
click at [137, 169] on span "Account" at bounding box center [129, 174] width 67 height 24
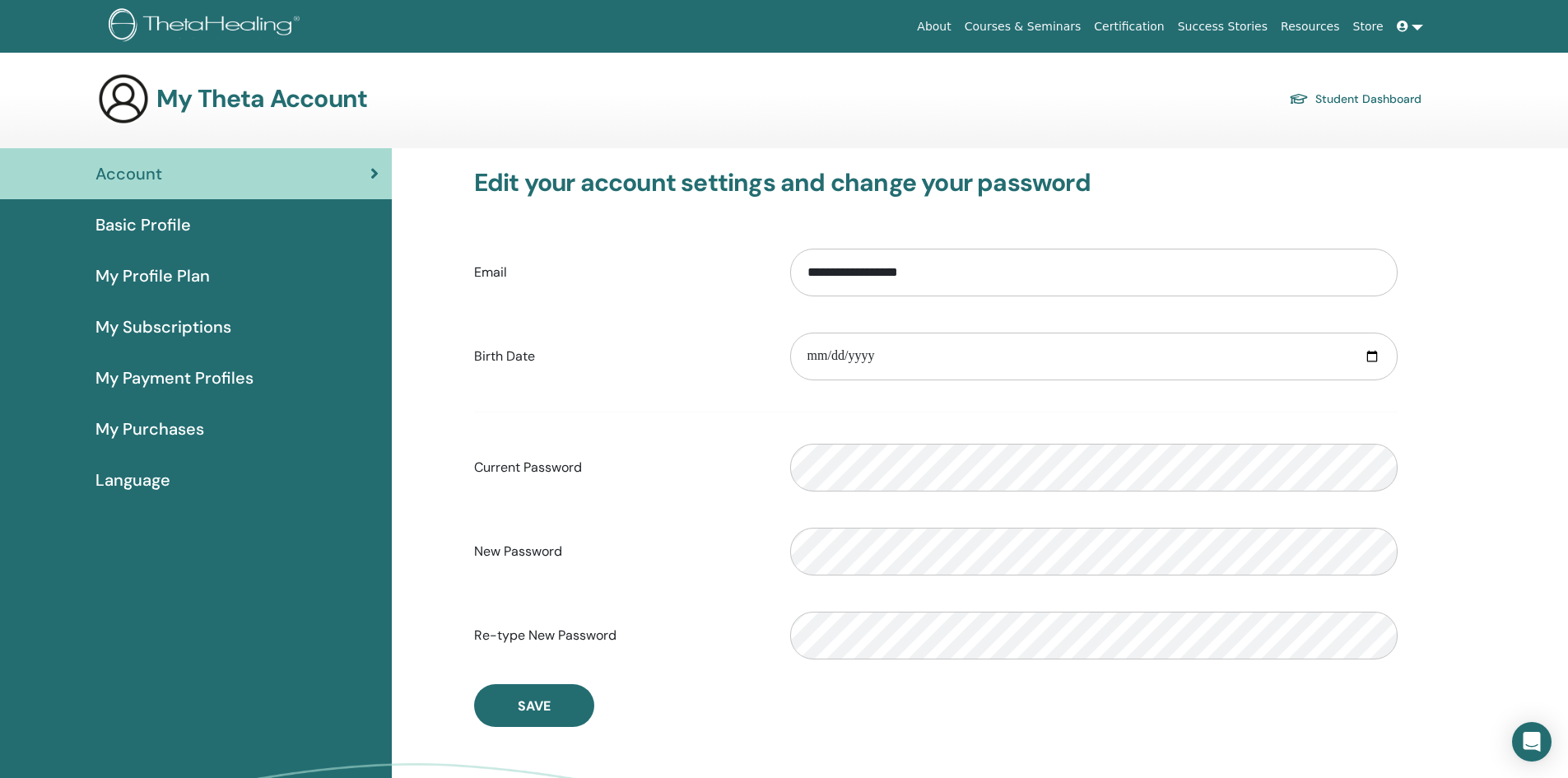
click at [1386, 96] on link "Student Dashboard" at bounding box center [1355, 99] width 132 height 23
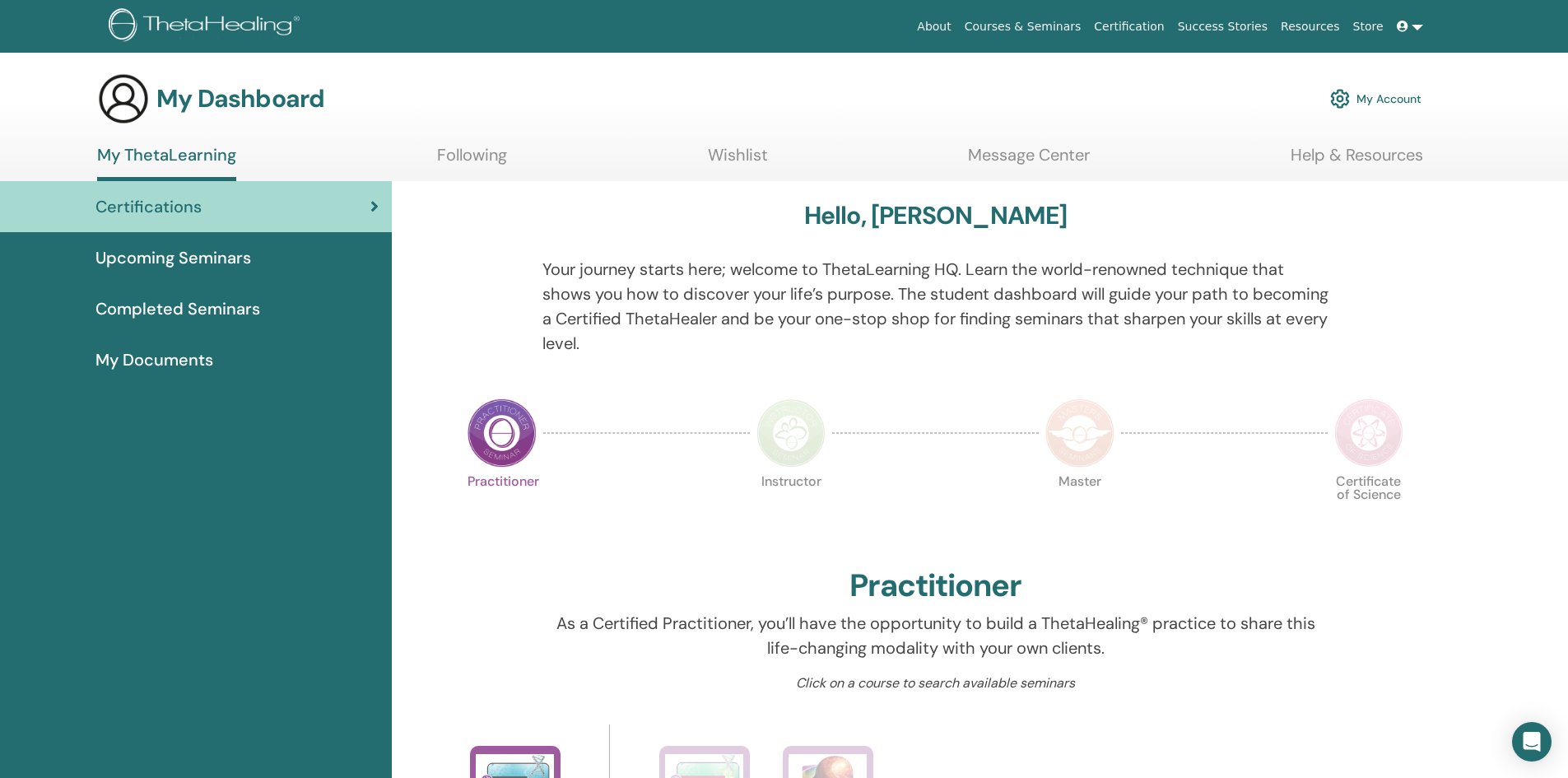
click at [182, 303] on span "Completed Seminars" at bounding box center [178, 308] width 164 height 24
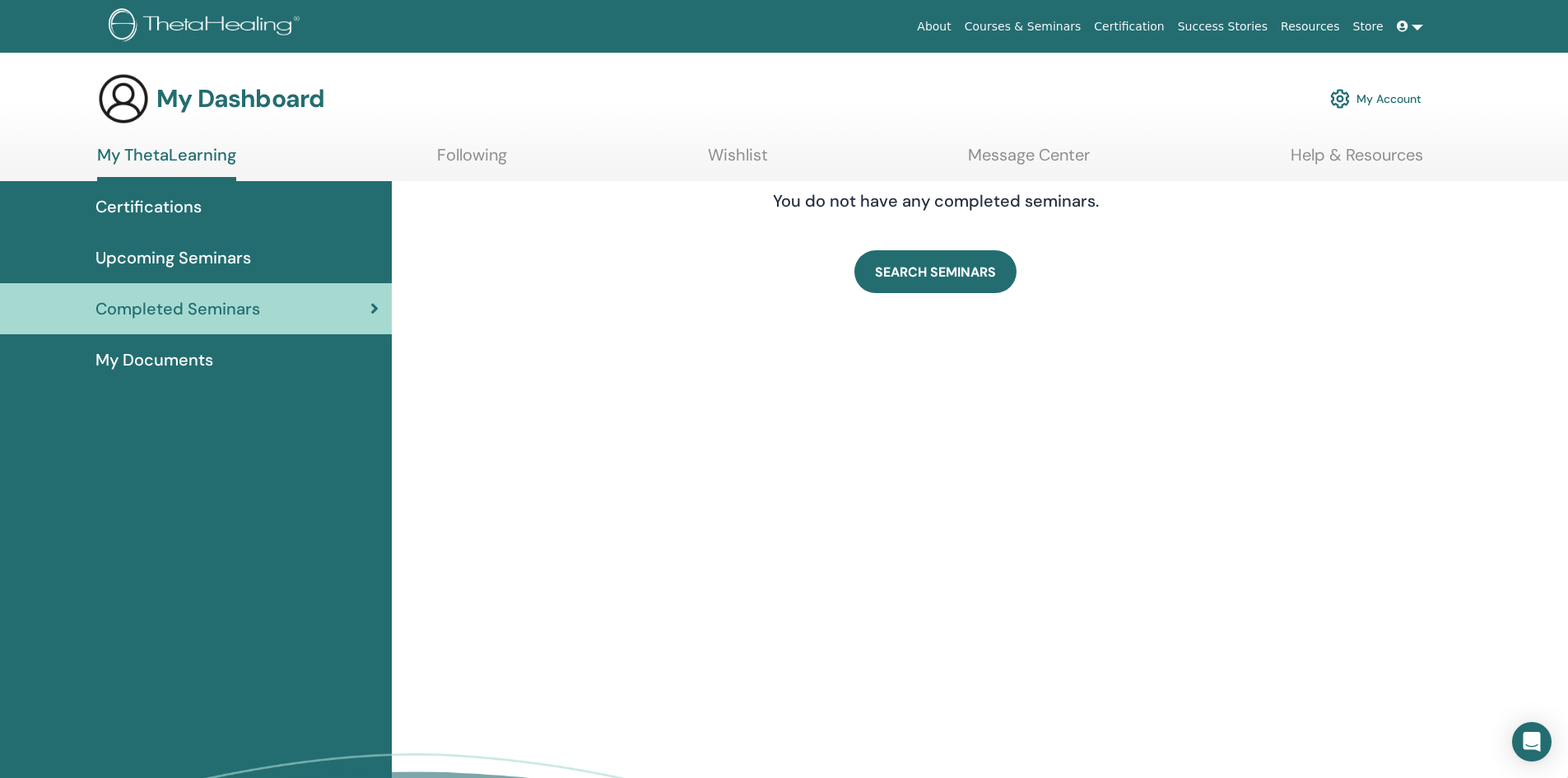
click at [156, 263] on span "Upcoming Seminars" at bounding box center [174, 257] width 156 height 24
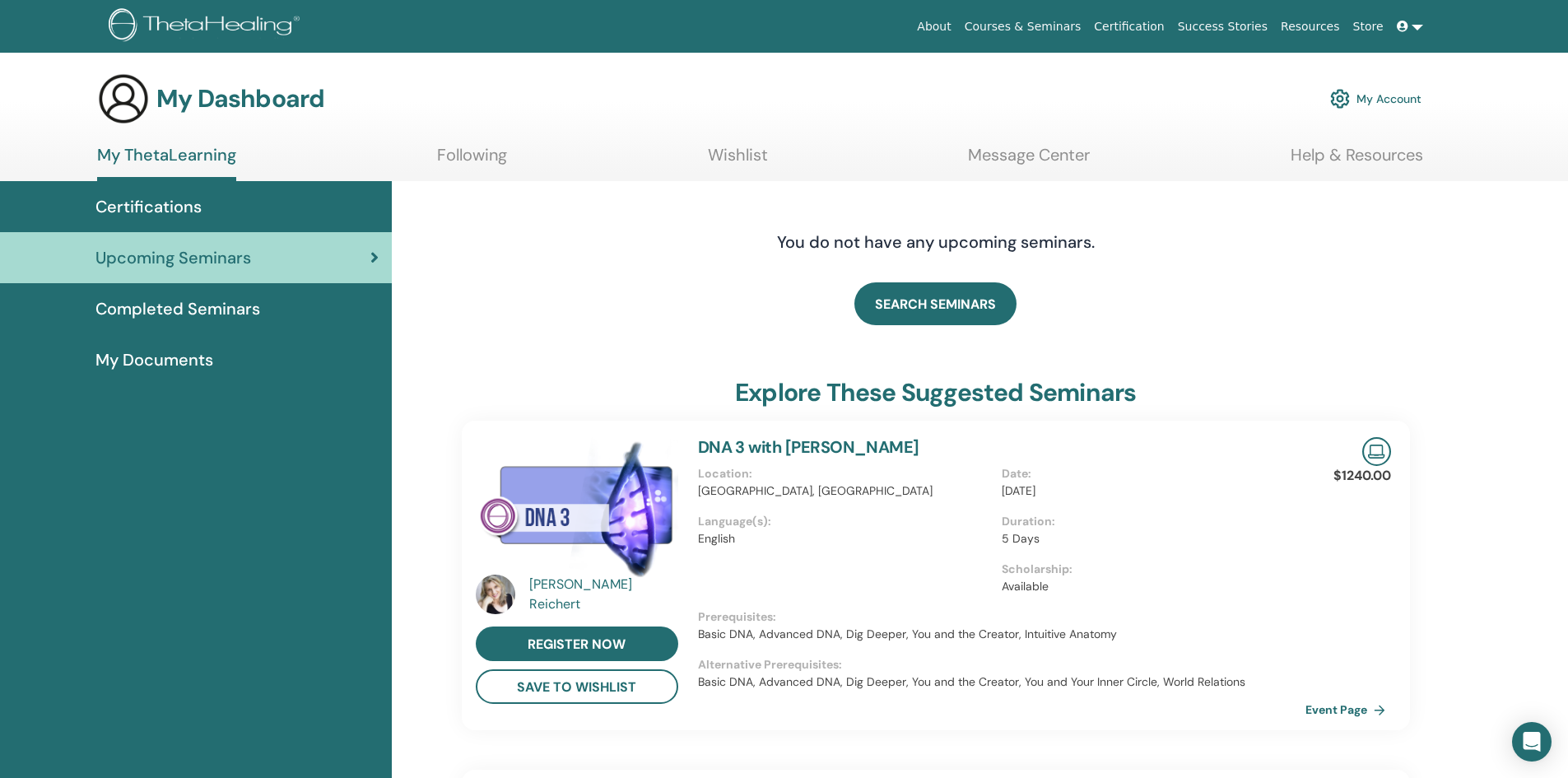
click at [152, 356] on span "My Documents" at bounding box center [154, 360] width 117 height 24
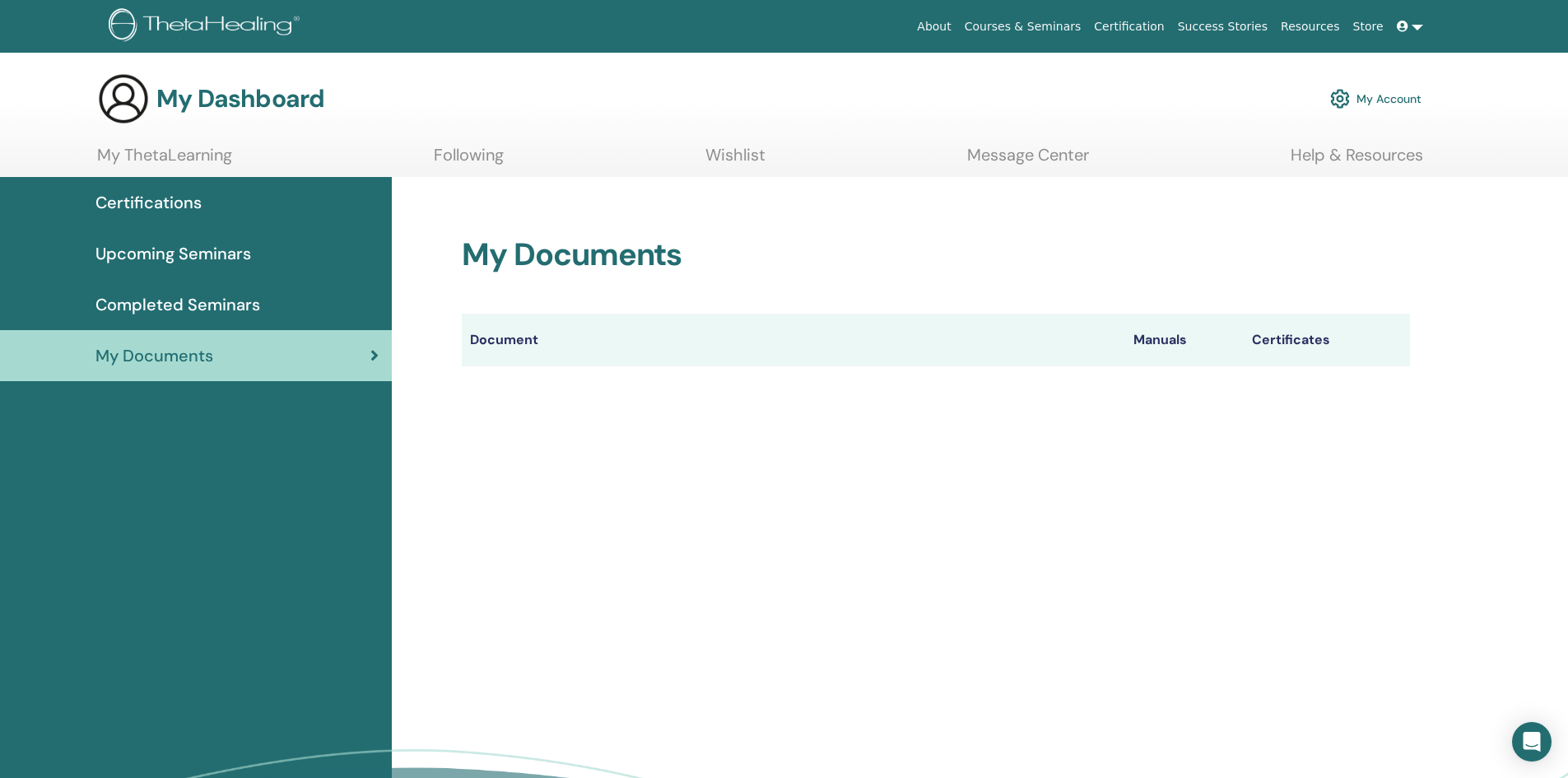
click at [1408, 28] on span at bounding box center [1405, 26] width 15 height 13
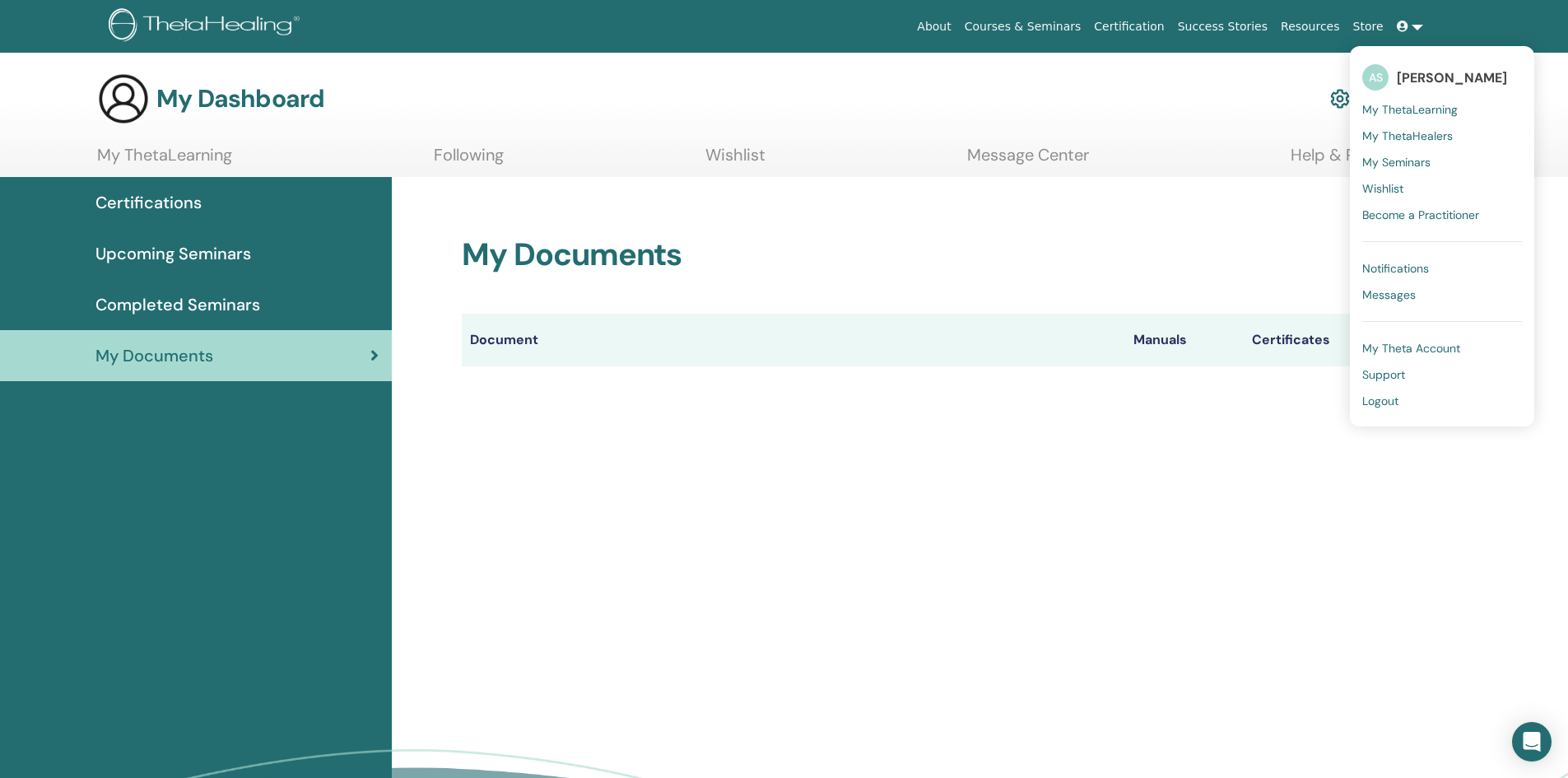
click at [1379, 401] on span "Logout" at bounding box center [1380, 401] width 37 height 15
